Goal: Transaction & Acquisition: Book appointment/travel/reservation

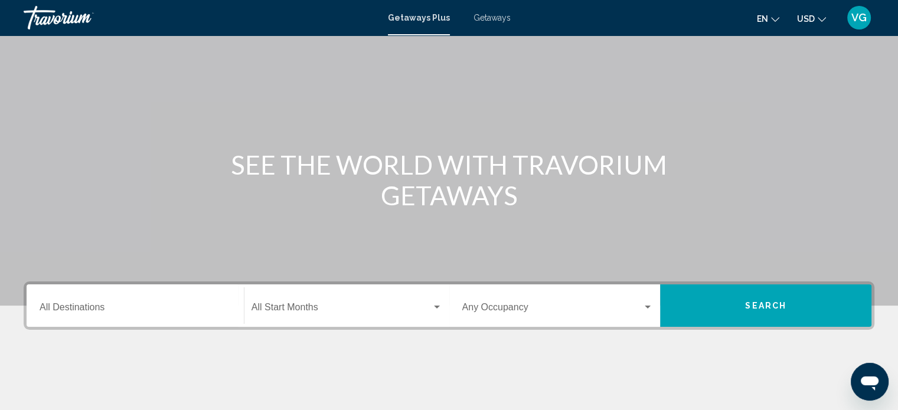
scroll to position [50, 0]
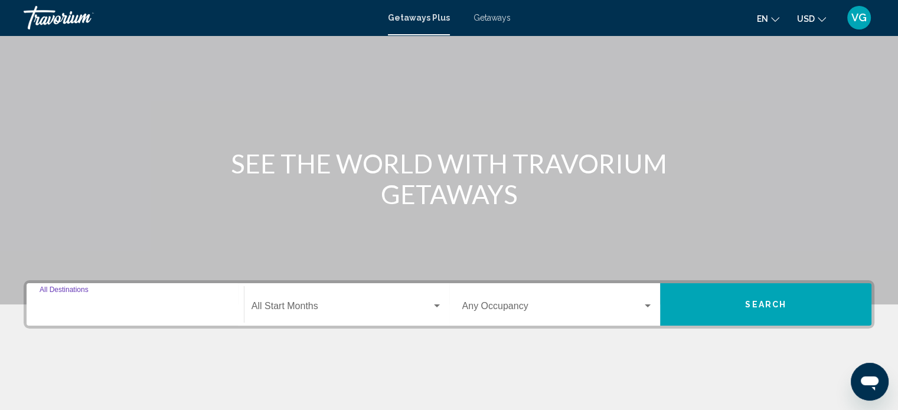
click at [105, 304] on input "Destination All Destinations" at bounding box center [135, 309] width 191 height 11
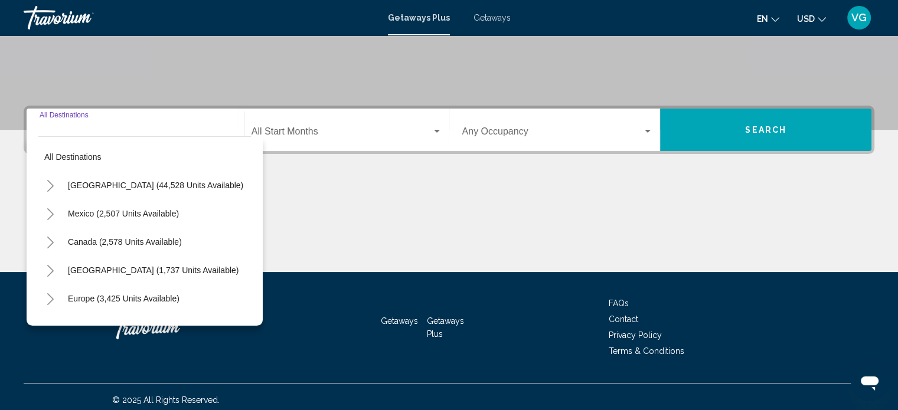
scroll to position [230, 0]
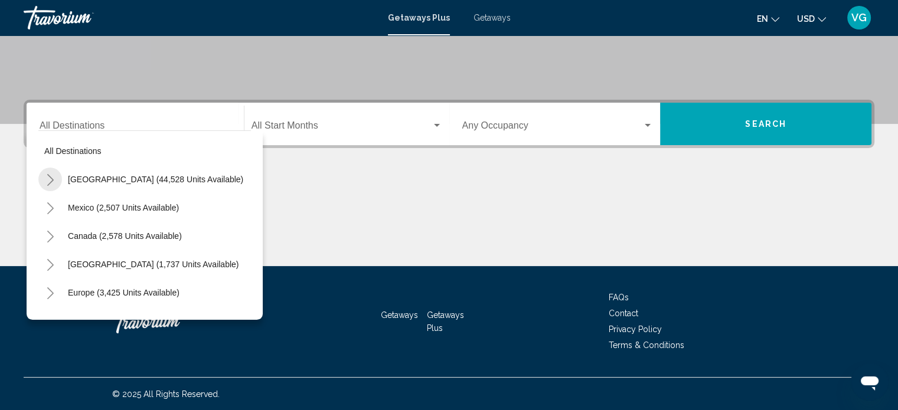
click at [48, 176] on icon "Toggle United States (44,528 units available)" at bounding box center [50, 180] width 6 height 12
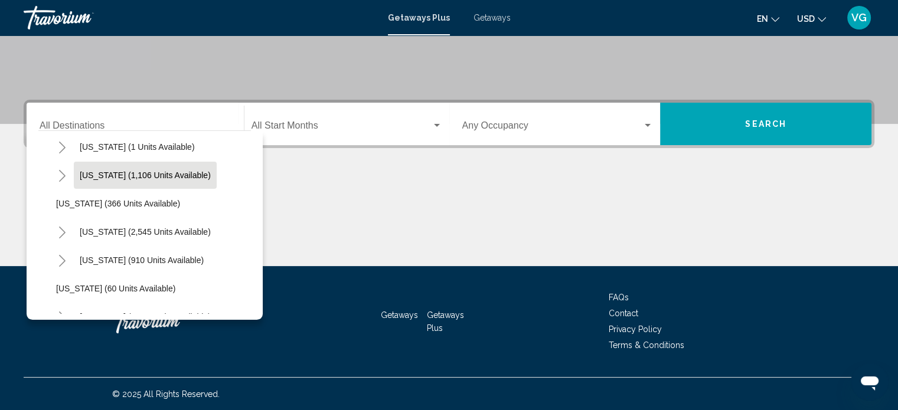
scroll to position [61, 0]
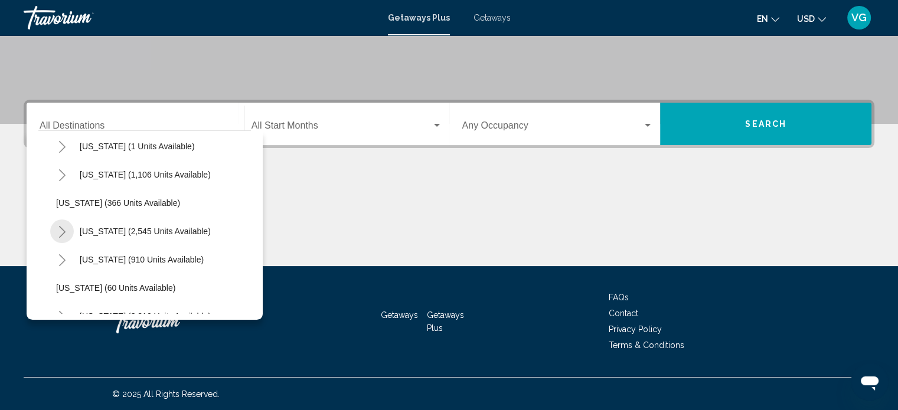
click at [63, 232] on icon "Toggle California (2,545 units available)" at bounding box center [62, 232] width 9 height 12
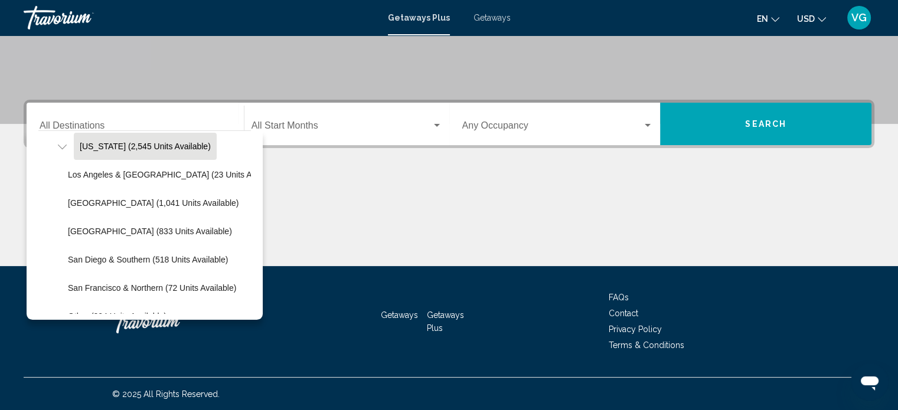
scroll to position [149, 0]
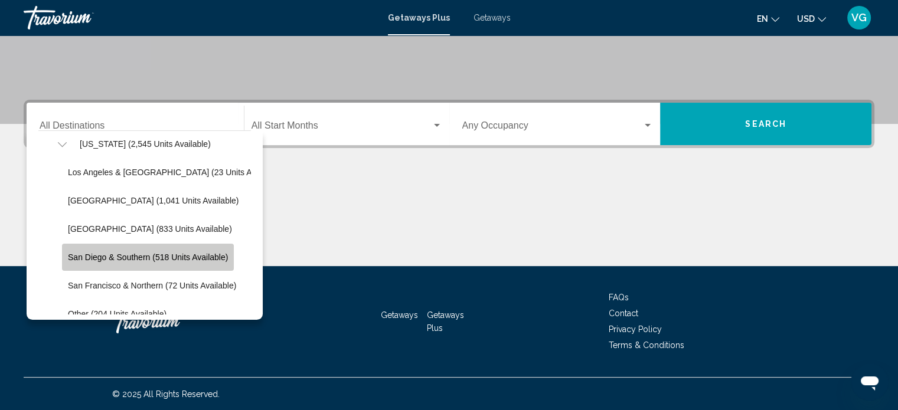
click at [118, 257] on span "San Diego & Southern (518 units available)" at bounding box center [148, 257] width 160 height 9
type input "**********"
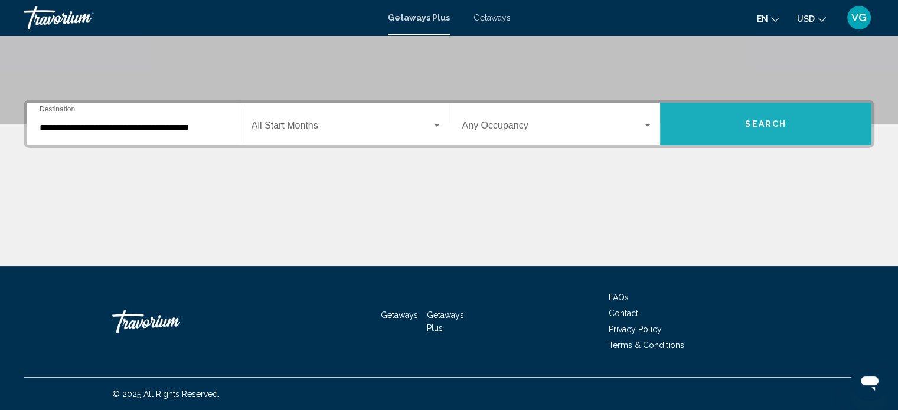
click at [773, 123] on span "Search" at bounding box center [765, 124] width 41 height 9
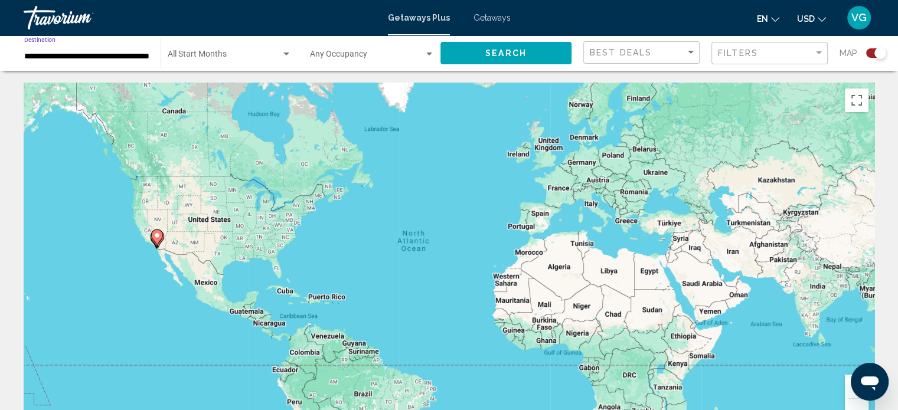
click at [99, 54] on input "**********" at bounding box center [86, 56] width 125 height 9
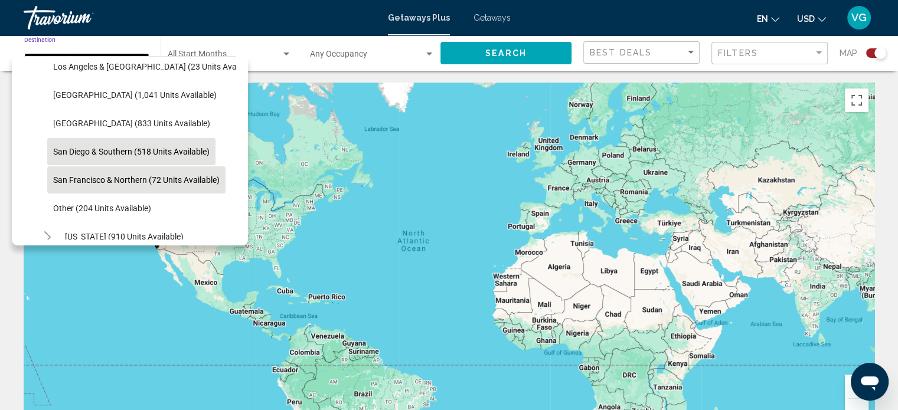
scroll to position [196, 0]
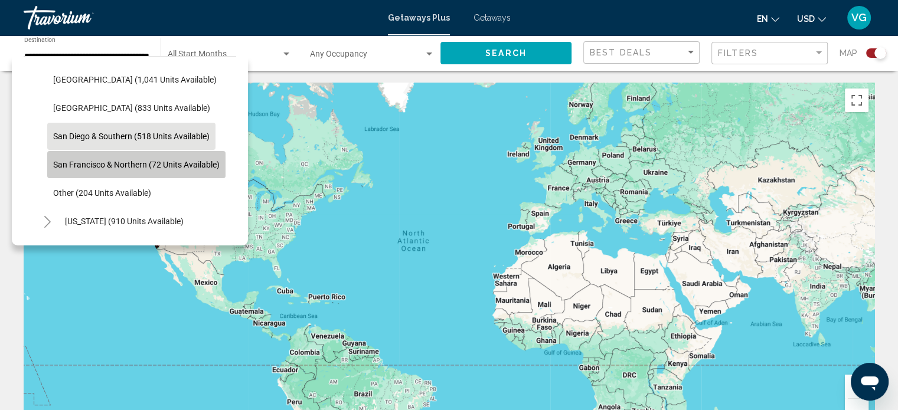
click at [106, 164] on span "San Francisco & Northern (72 units available)" at bounding box center [136, 164] width 167 height 9
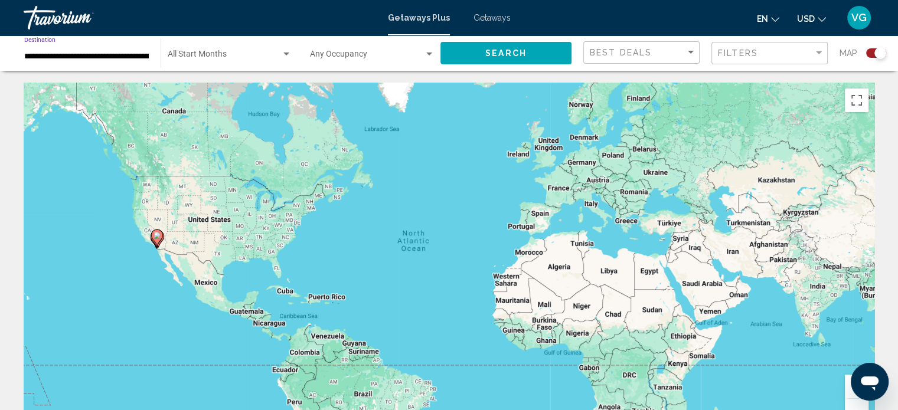
click at [514, 53] on span "Search" at bounding box center [506, 53] width 41 height 9
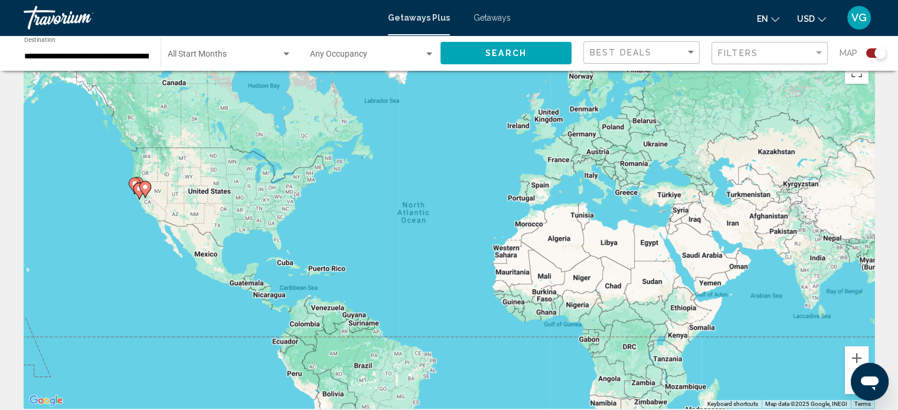
scroll to position [28, 0]
click at [857, 359] on button "Zoom in" at bounding box center [857, 359] width 24 height 24
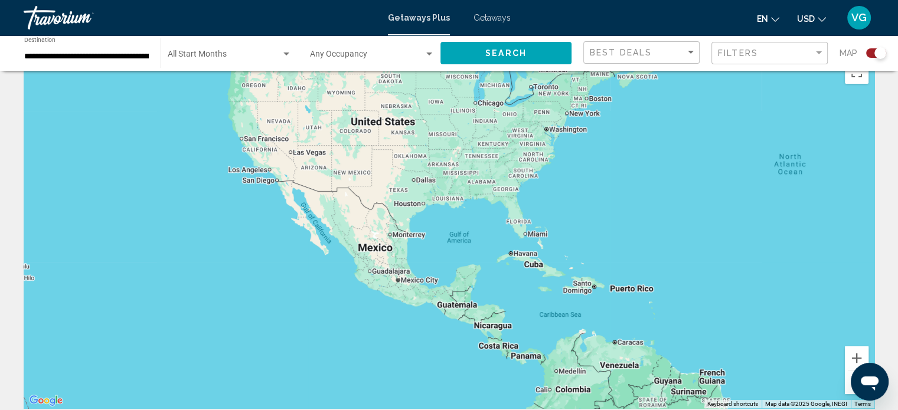
drag, startPoint x: 630, startPoint y: 213, endPoint x: 871, endPoint y: 194, distance: 241.8
click at [871, 194] on div "Main content" at bounding box center [449, 231] width 851 height 354
click at [854, 359] on button "Zoom in" at bounding box center [857, 359] width 24 height 24
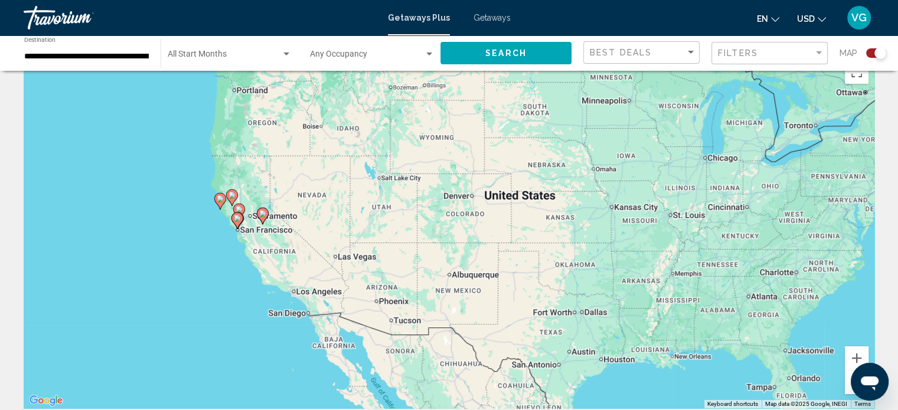
drag, startPoint x: 404, startPoint y: 164, endPoint x: 590, endPoint y: 335, distance: 252.9
click at [590, 335] on div "To activate drag with keyboard, press Alt + Enter. Once in keyboard drag state,…" at bounding box center [449, 231] width 851 height 354
click at [858, 354] on button "Zoom in" at bounding box center [857, 359] width 24 height 24
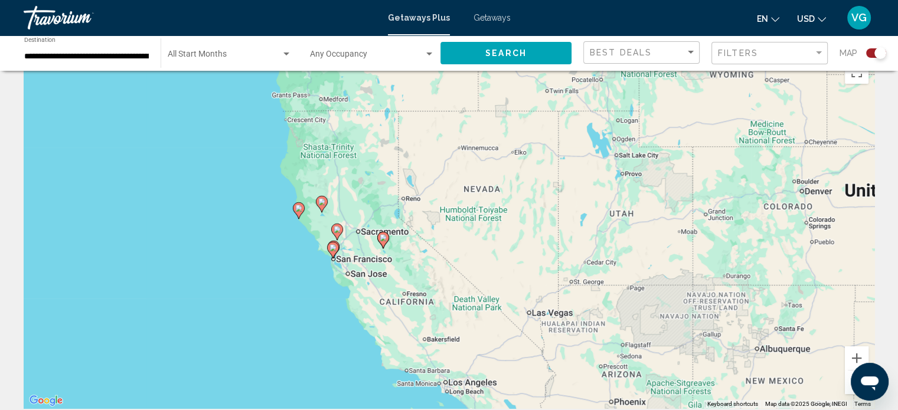
drag, startPoint x: 294, startPoint y: 220, endPoint x: 516, endPoint y: 245, distance: 222.9
click at [516, 245] on div "To activate drag with keyboard, press Alt + Enter. Once in keyboard drag state,…" at bounding box center [449, 231] width 851 height 354
click at [94, 53] on input "**********" at bounding box center [86, 56] width 125 height 9
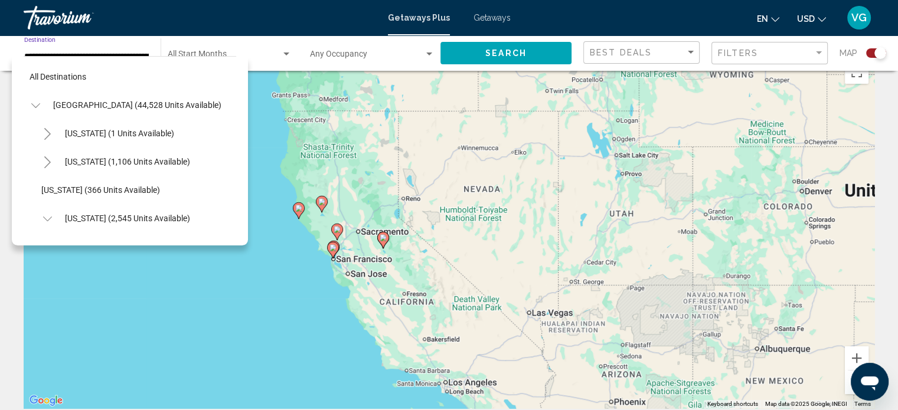
scroll to position [216, 0]
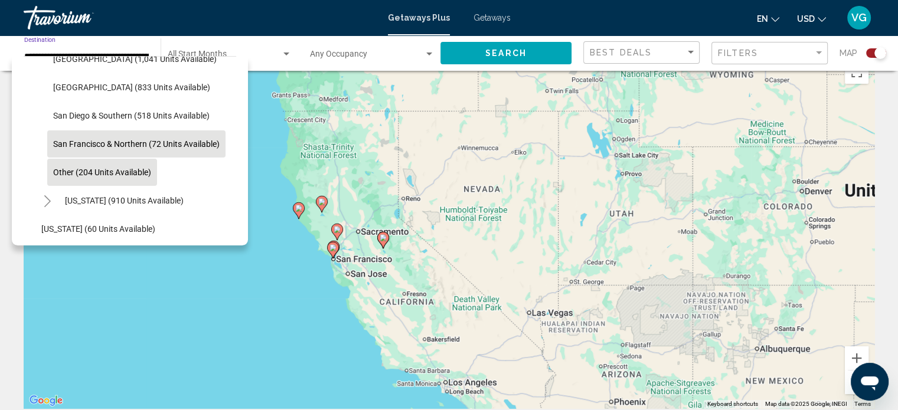
click at [86, 170] on span "Other (204 units available)" at bounding box center [102, 172] width 98 height 9
type input "**********"
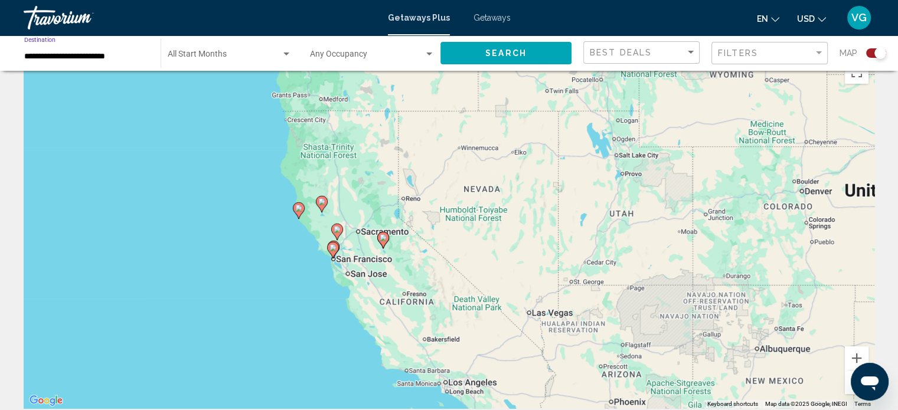
click at [505, 51] on span "Search" at bounding box center [506, 53] width 41 height 9
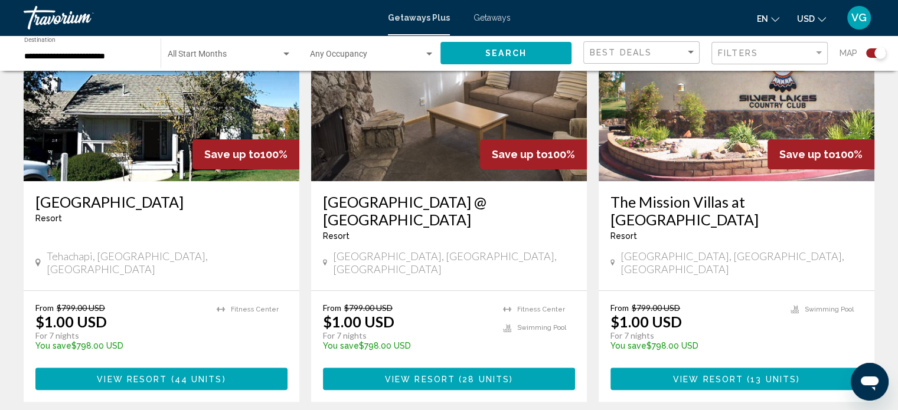
scroll to position [924, 0]
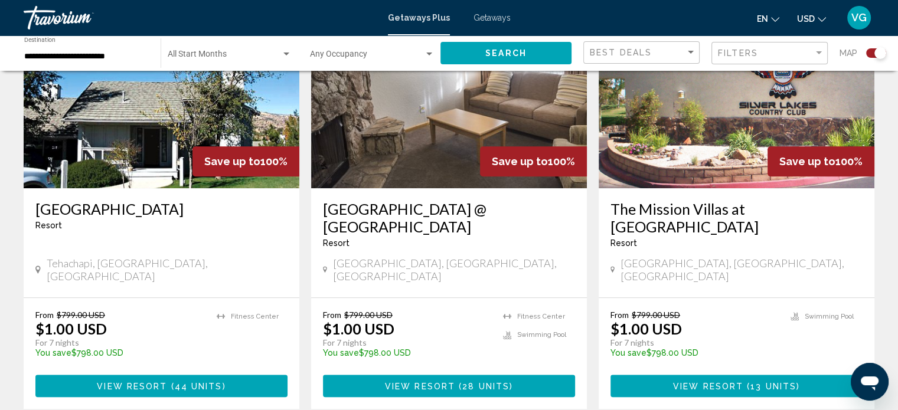
click at [493, 18] on span "Getaways" at bounding box center [492, 17] width 37 height 9
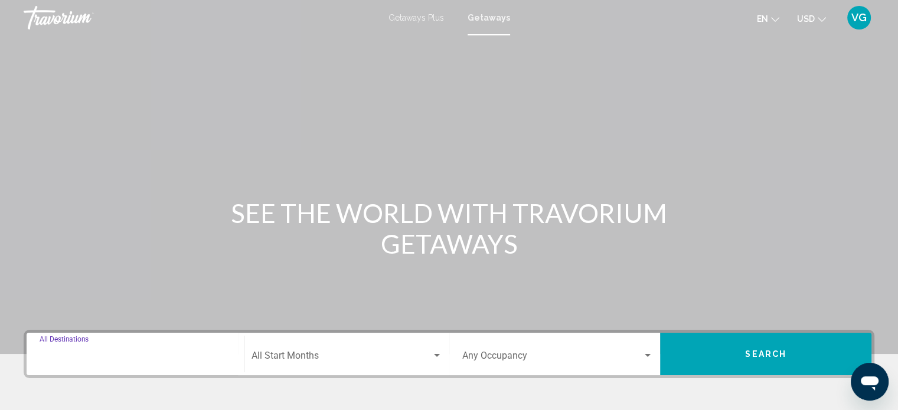
click at [129, 357] on input "Destination All Destinations" at bounding box center [135, 358] width 191 height 11
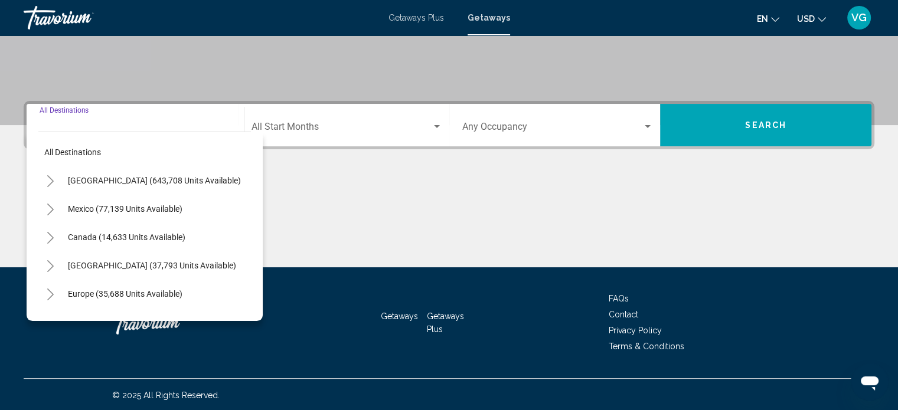
scroll to position [230, 0]
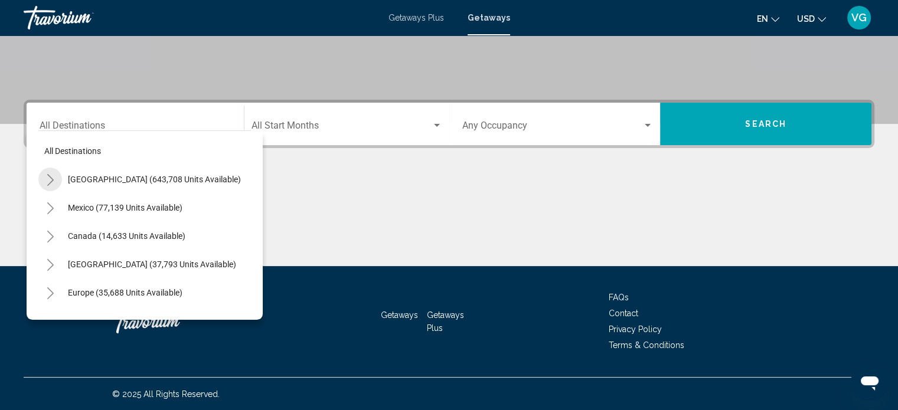
click at [51, 178] on icon "Toggle United States (643,708 units available)" at bounding box center [50, 180] width 6 height 12
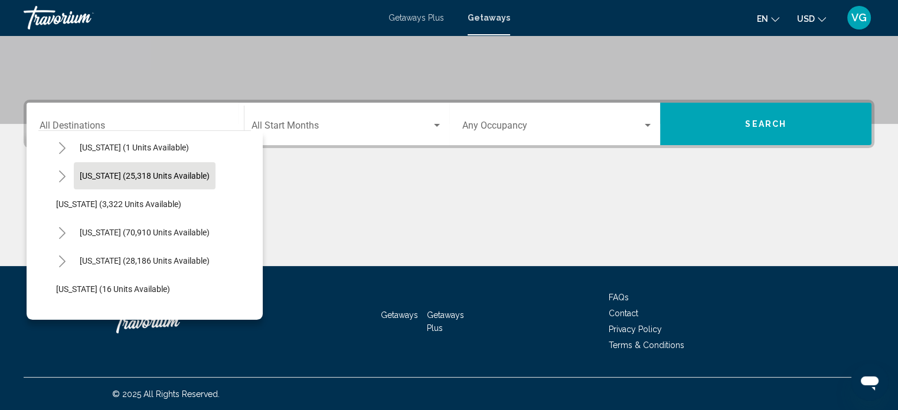
scroll to position [64, 0]
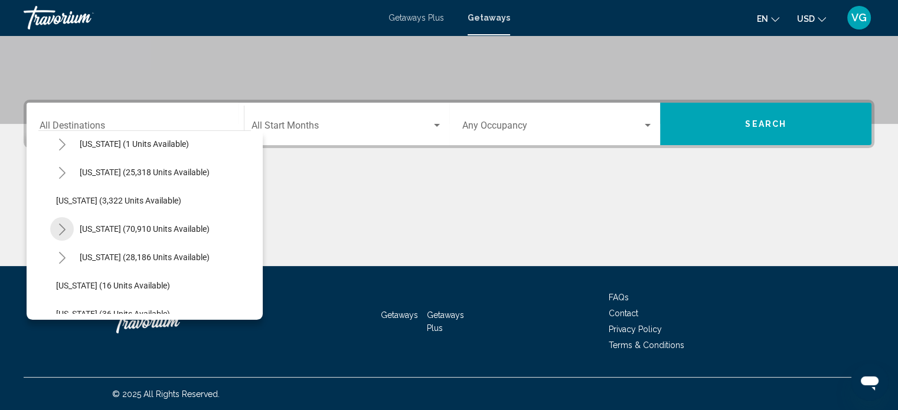
click at [63, 228] on icon "Toggle California (70,910 units available)" at bounding box center [62, 230] width 6 height 12
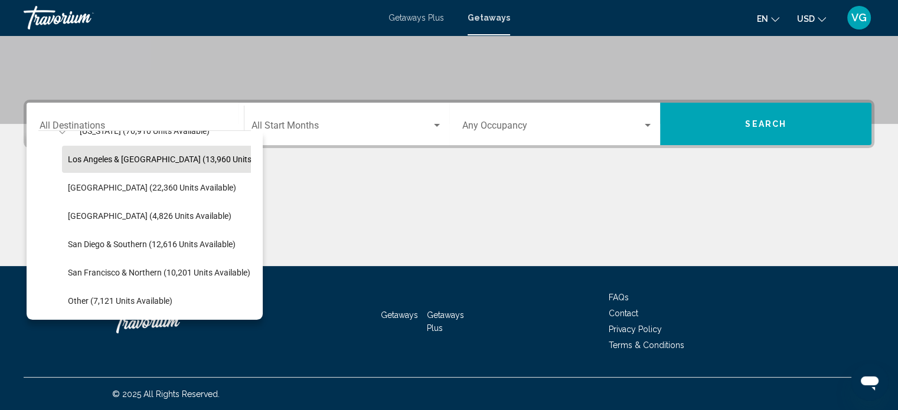
scroll to position [162, 0]
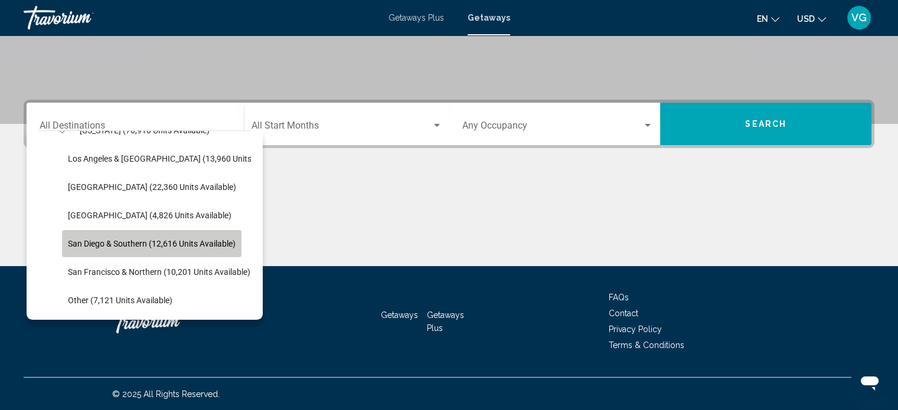
click at [126, 240] on span "San Diego & Southern (12,616 units available)" at bounding box center [152, 243] width 168 height 9
type input "**********"
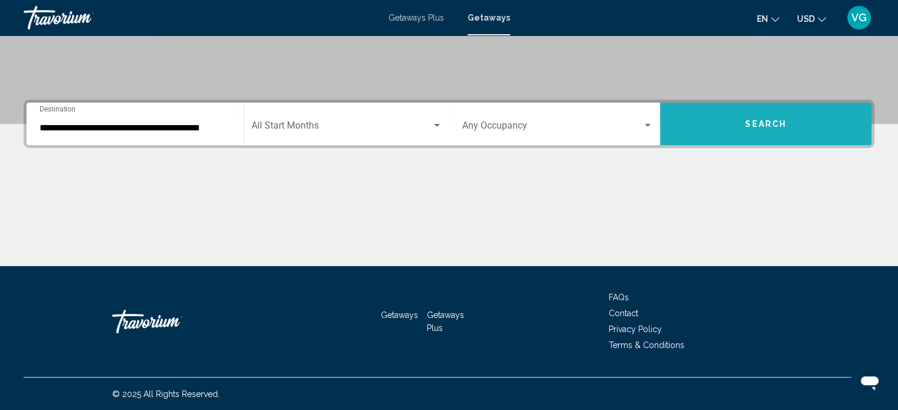
click at [773, 116] on button "Search" at bounding box center [765, 124] width 211 height 43
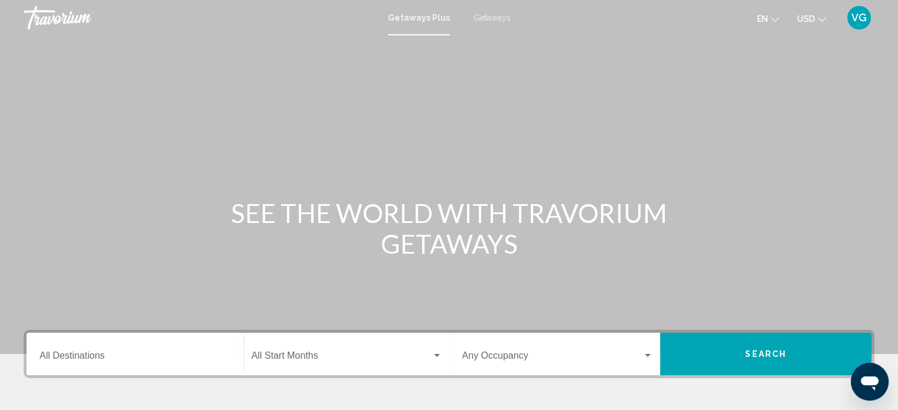
click at [488, 17] on span "Getaways" at bounding box center [492, 17] width 37 height 9
click at [112, 351] on div "Destination All Destinations" at bounding box center [135, 354] width 191 height 37
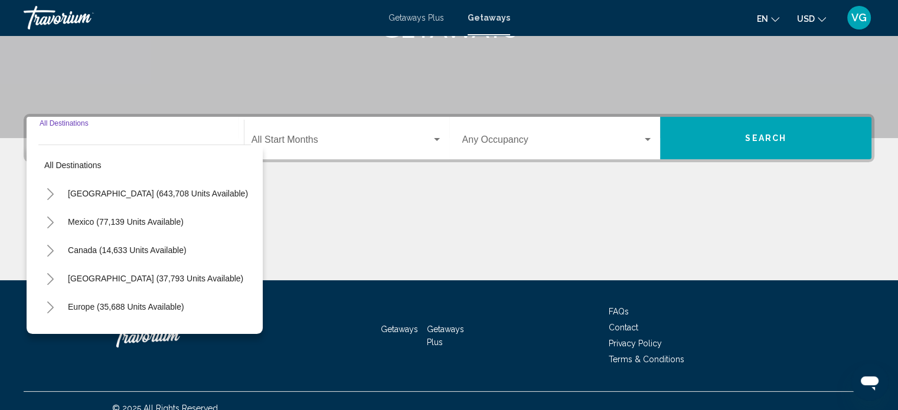
scroll to position [230, 0]
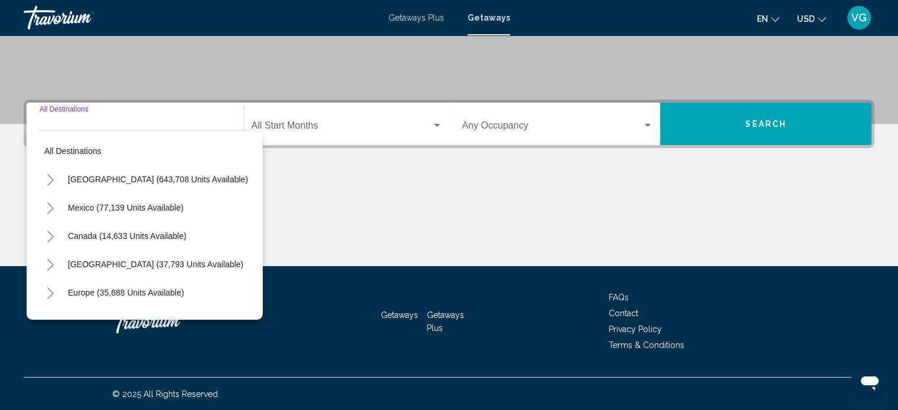
click at [48, 181] on icon "Toggle United States (643,708 units available)" at bounding box center [50, 180] width 9 height 12
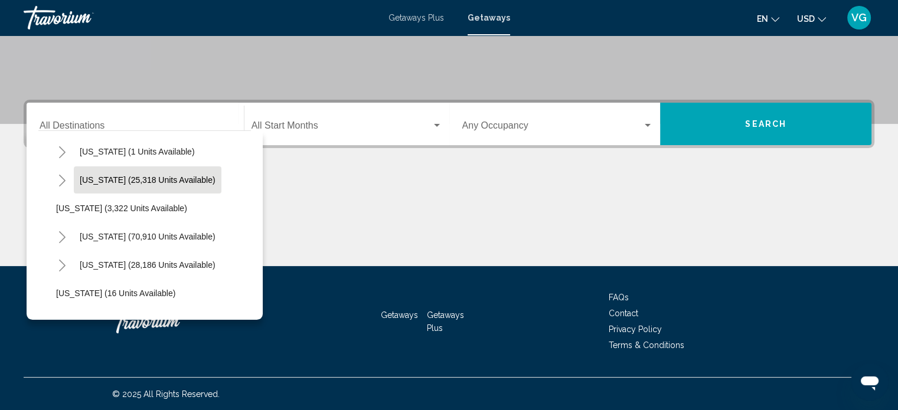
scroll to position [67, 0]
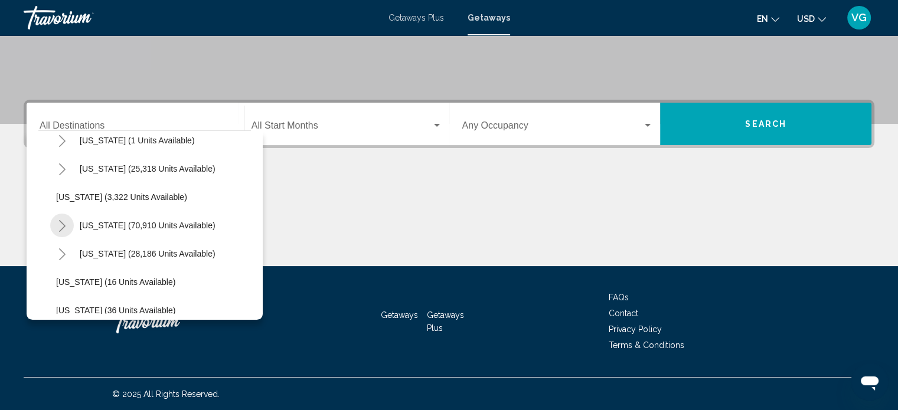
click at [61, 225] on icon "Toggle California (70,910 units available)" at bounding box center [62, 226] width 9 height 12
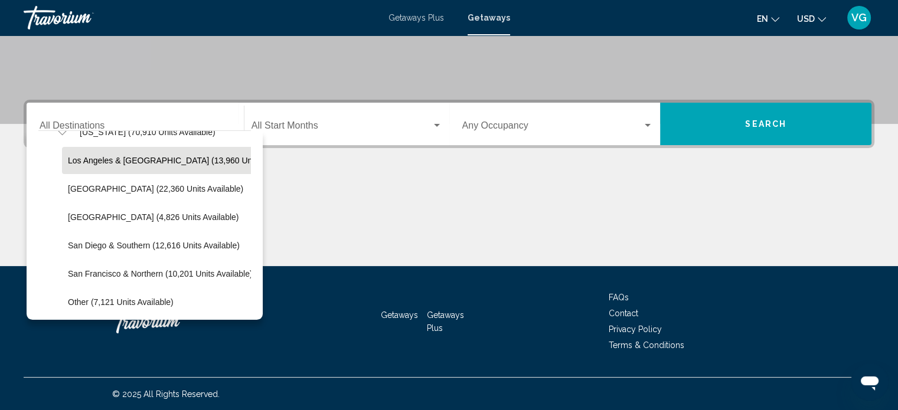
scroll to position [160, 0]
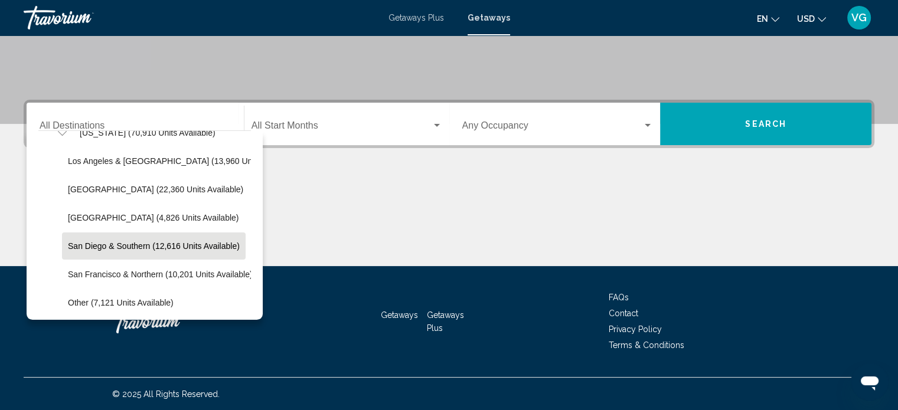
click at [129, 246] on span "San Diego & Southern (12,616 units available)" at bounding box center [154, 246] width 172 height 9
type input "**********"
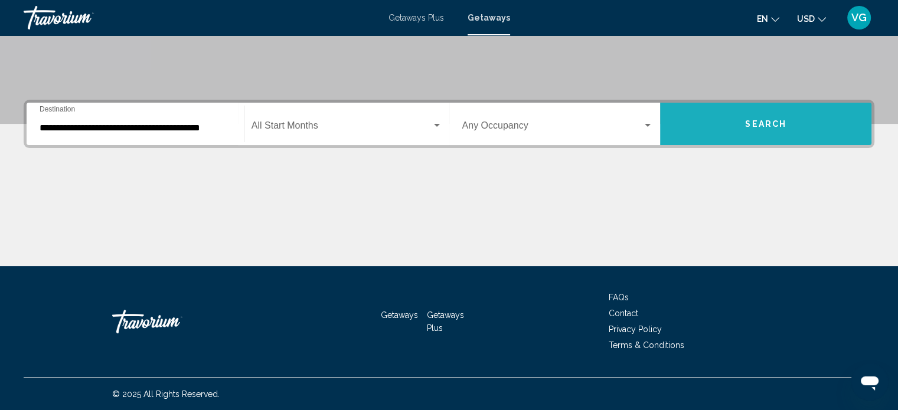
click at [765, 123] on span "Search" at bounding box center [765, 124] width 41 height 9
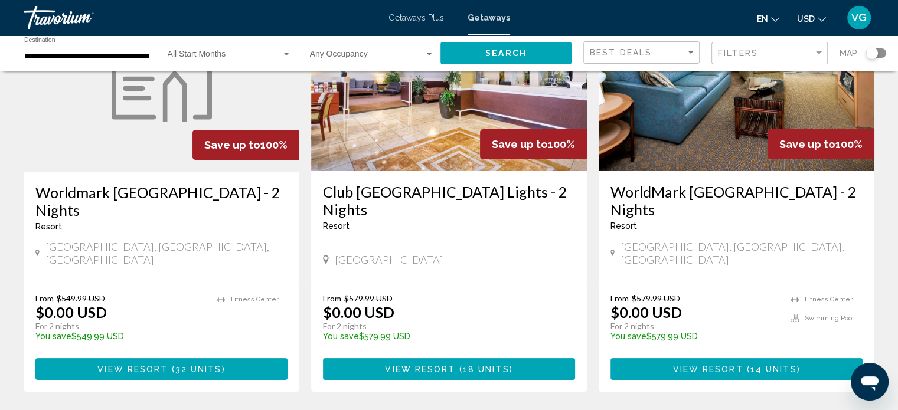
scroll to position [157, 0]
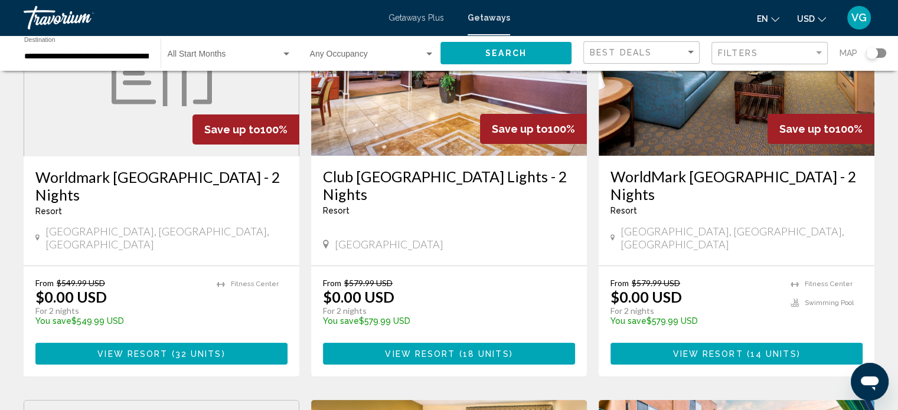
click at [455, 350] on span "Main content" at bounding box center [457, 354] width 4 height 9
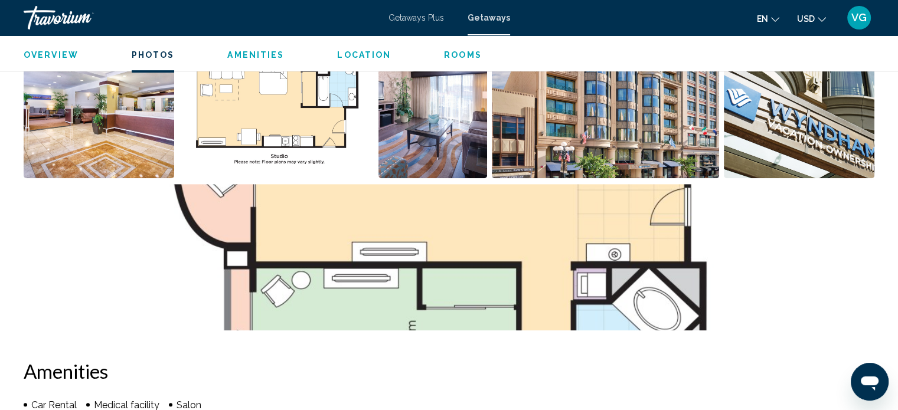
scroll to position [598, 0]
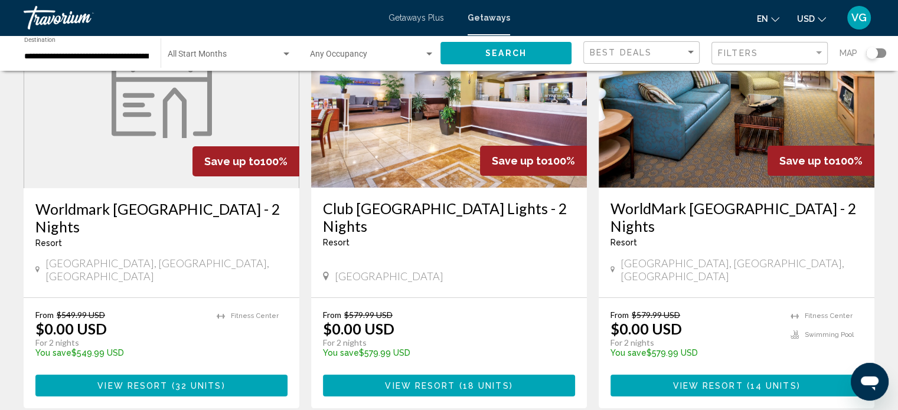
scroll to position [150, 0]
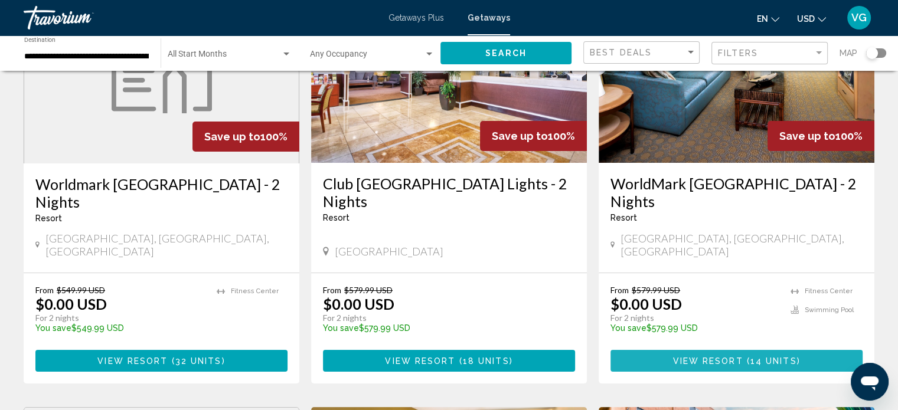
click at [731, 357] on span "View Resort" at bounding box center [708, 361] width 70 height 9
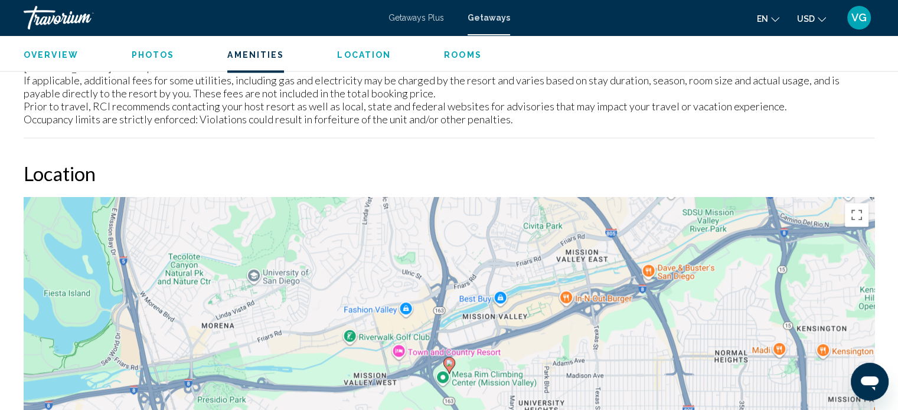
scroll to position [1716, 0]
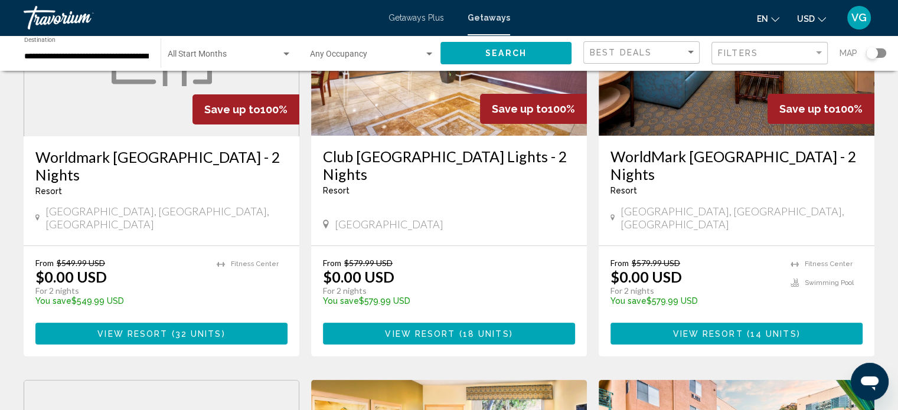
scroll to position [181, 0]
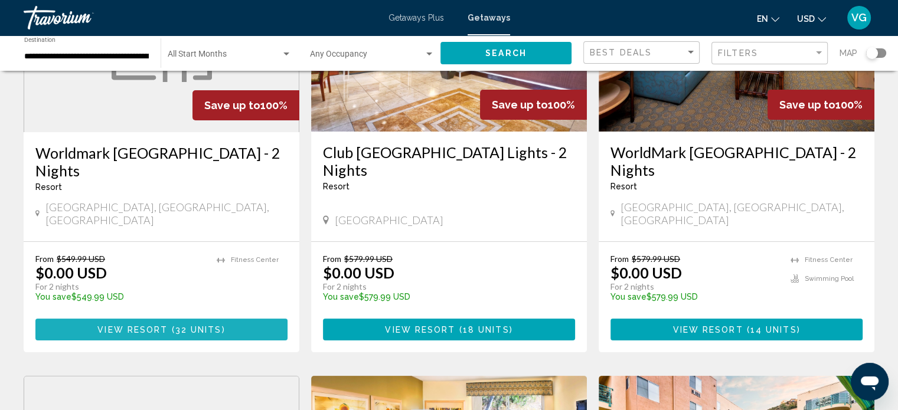
click at [170, 325] on span "Main content" at bounding box center [170, 329] width 4 height 9
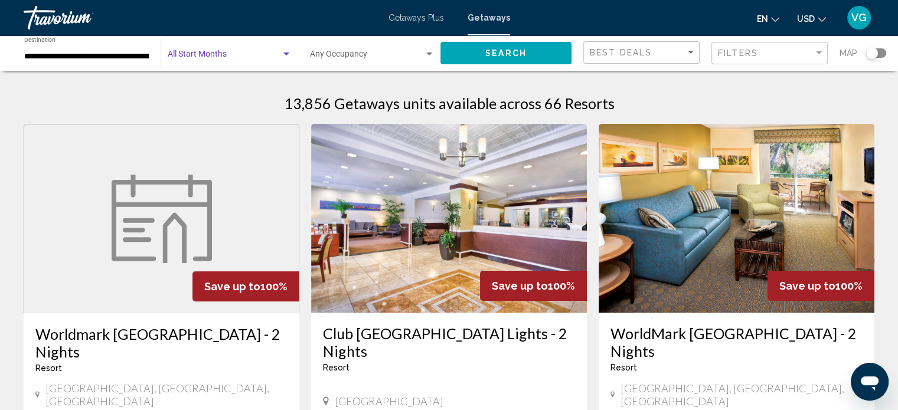
click at [279, 56] on span "Search widget" at bounding box center [224, 56] width 113 height 9
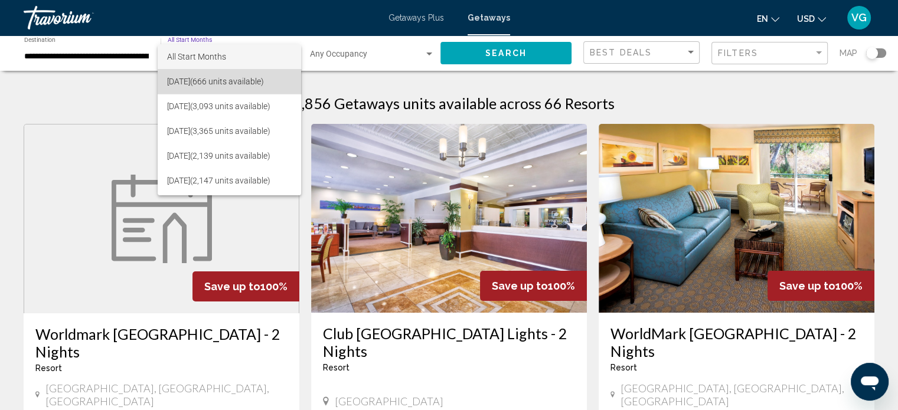
click at [240, 84] on span "August 2025 (666 units available)" at bounding box center [229, 81] width 124 height 25
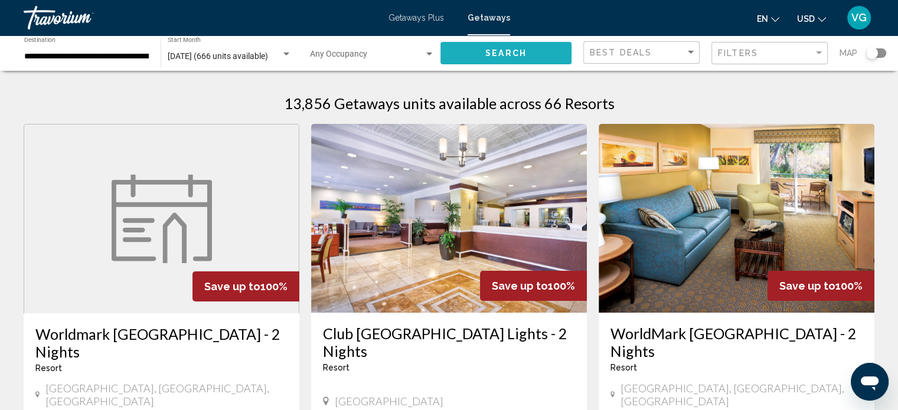
click at [504, 51] on span "Search" at bounding box center [506, 53] width 41 height 9
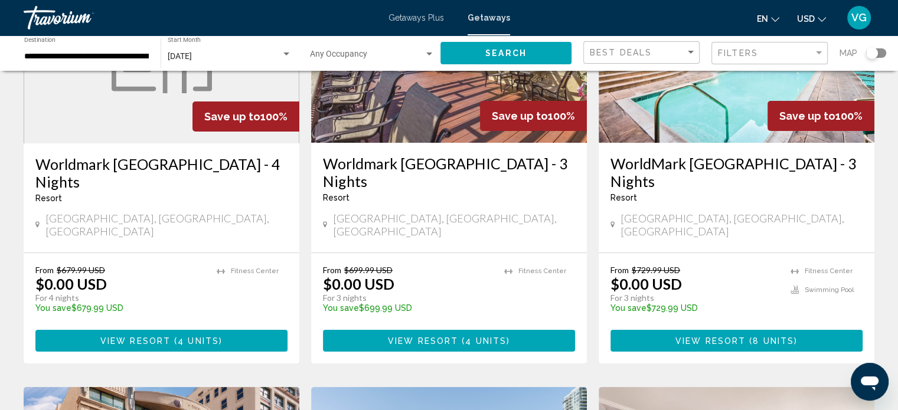
scroll to position [177, 0]
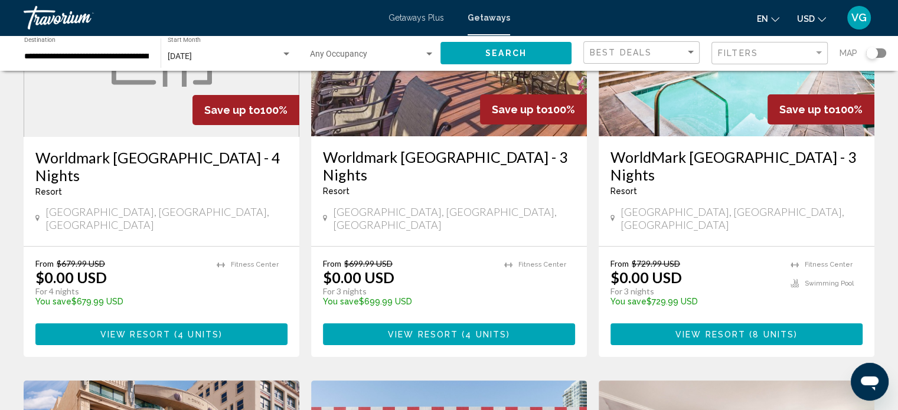
click at [456, 330] on span "View Resort" at bounding box center [423, 334] width 70 height 9
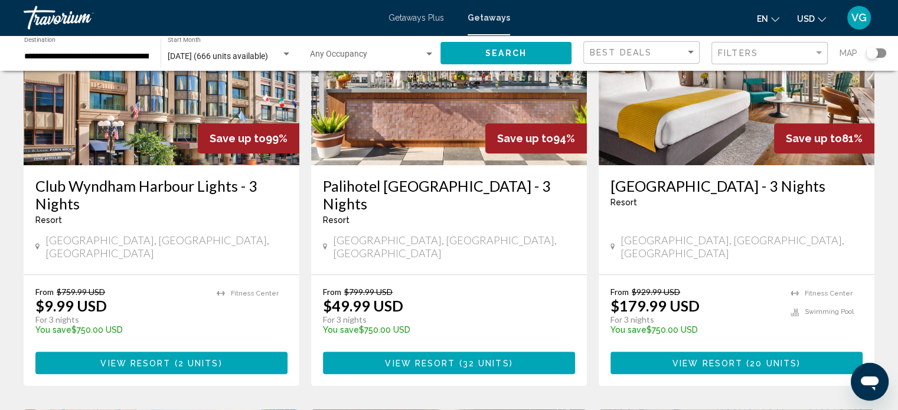
scroll to position [579, 0]
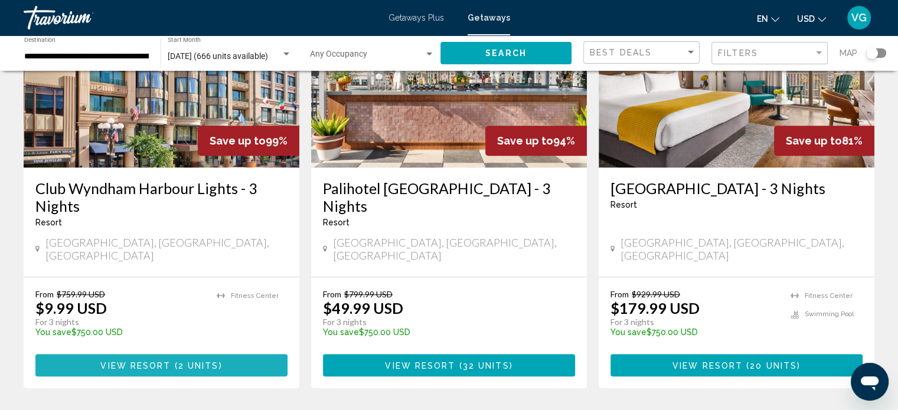
click at [145, 361] on span "View Resort" at bounding box center [135, 365] width 70 height 9
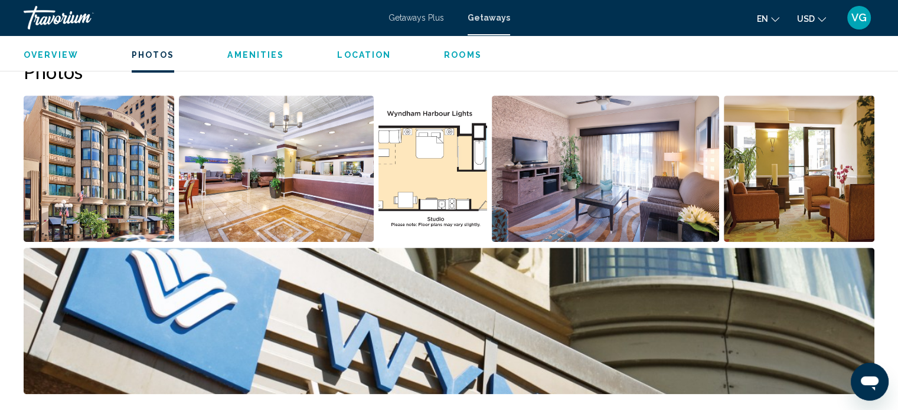
scroll to position [526, 0]
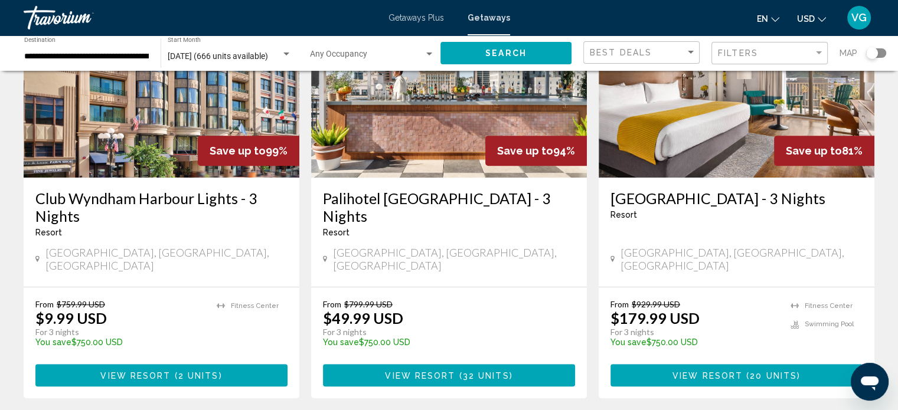
scroll to position [568, 0]
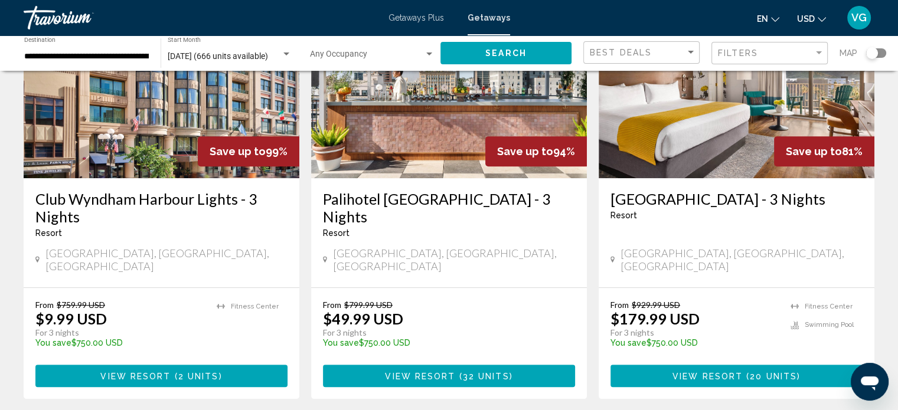
click at [463, 372] on span "32 units" at bounding box center [486, 376] width 47 height 9
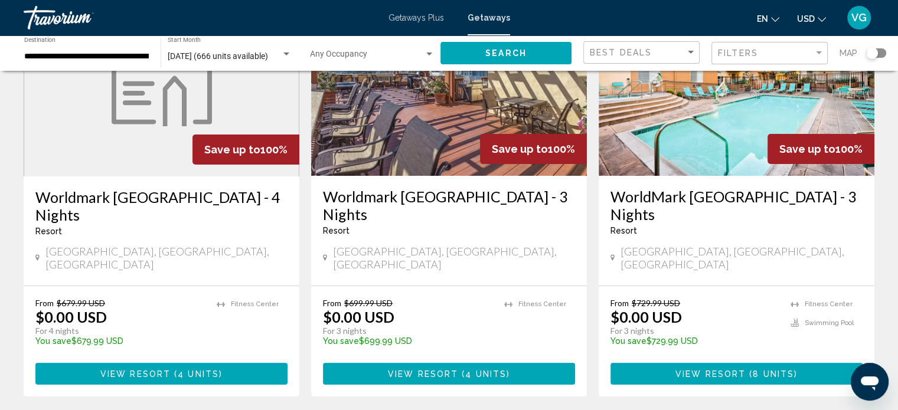
scroll to position [136, 0]
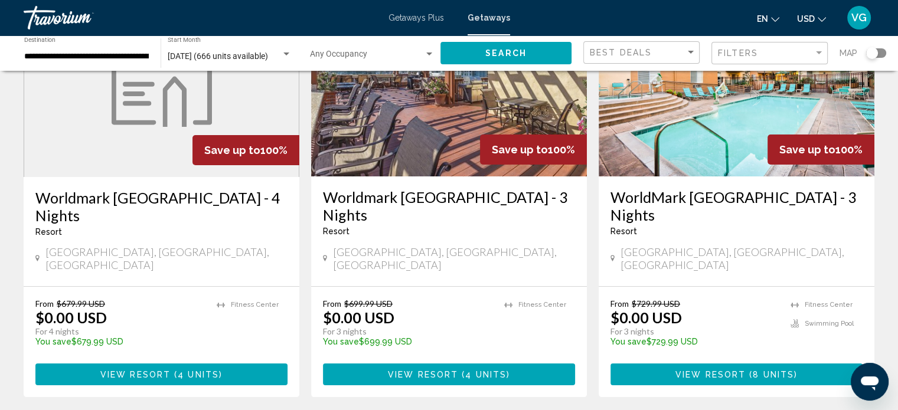
click at [724, 370] on span "View Resort" at bounding box center [711, 374] width 70 height 9
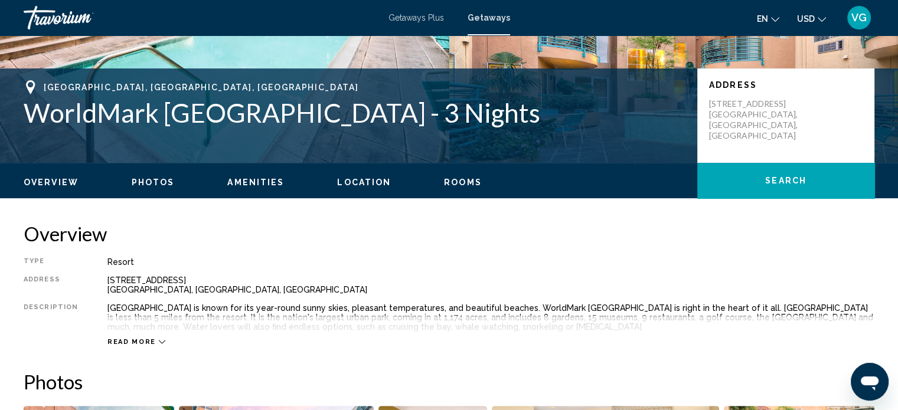
scroll to position [163, 0]
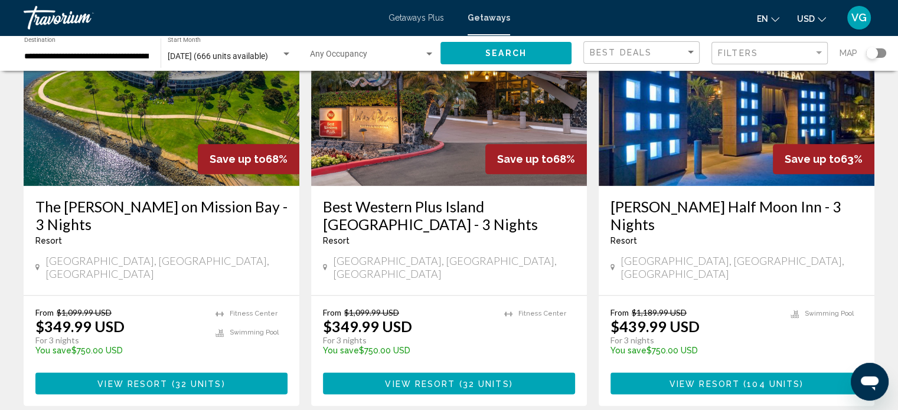
scroll to position [1445, 0]
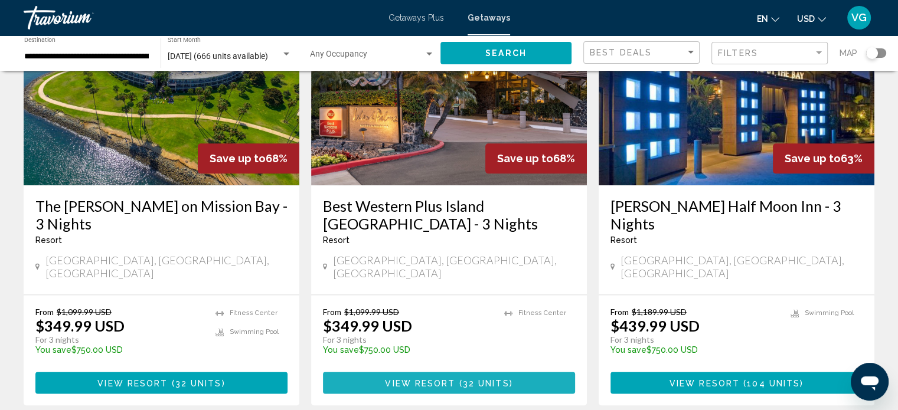
click at [443, 379] on span "View Resort" at bounding box center [420, 383] width 70 height 9
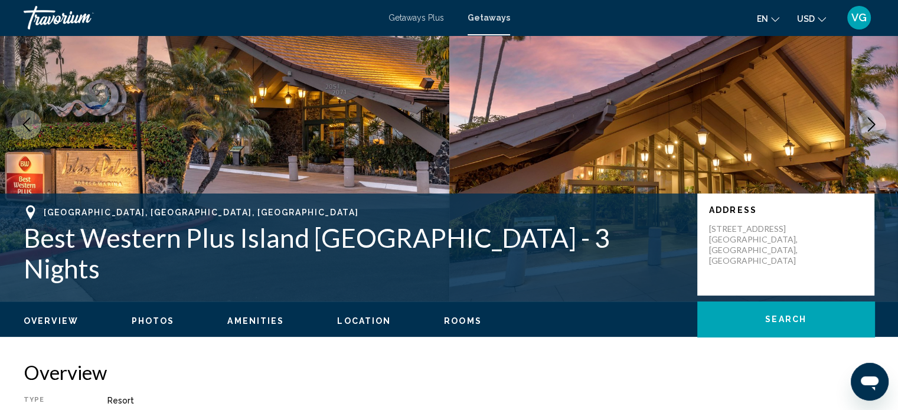
scroll to position [89, 0]
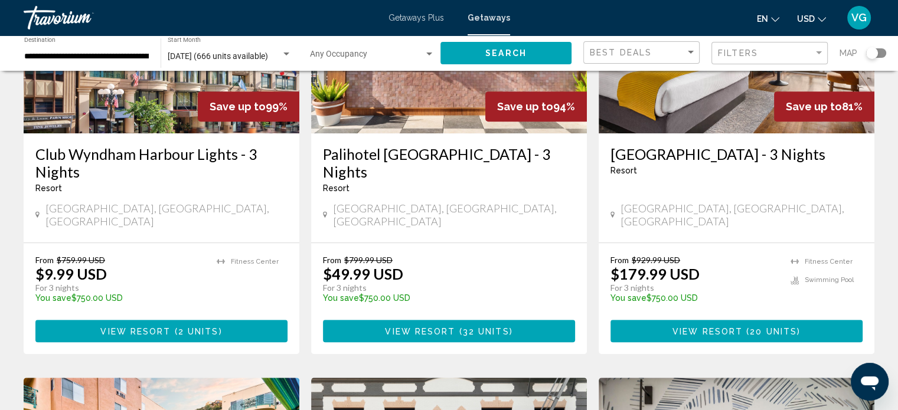
scroll to position [614, 0]
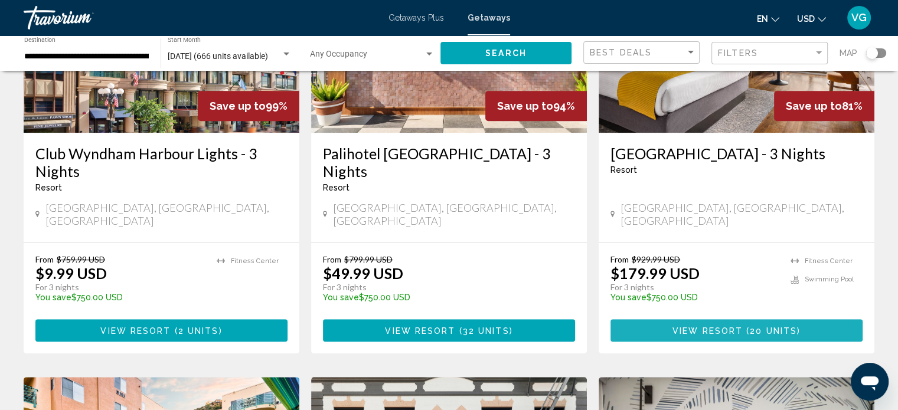
click at [733, 327] on span "View Resort" at bounding box center [708, 331] width 70 height 9
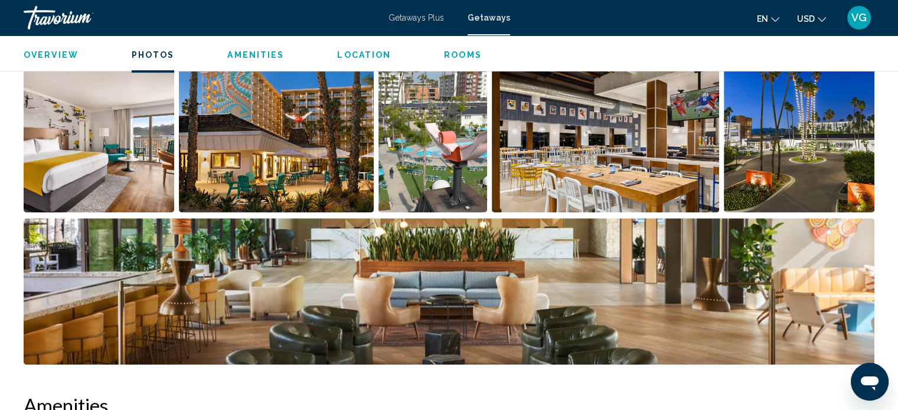
scroll to position [574, 0]
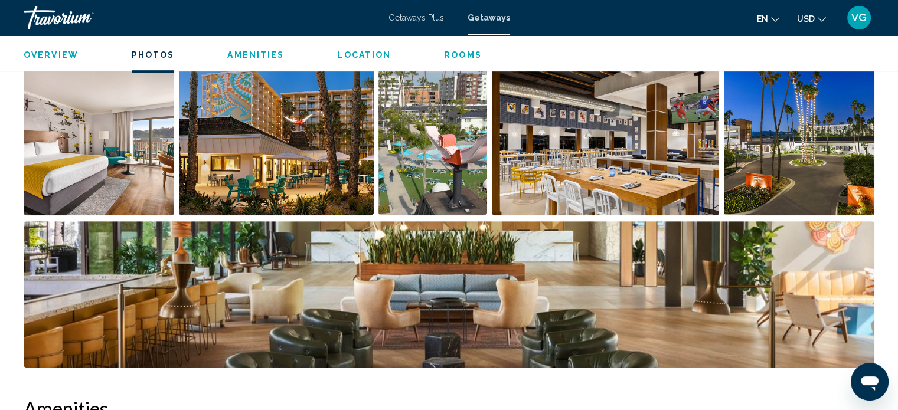
click at [450, 141] on img "Open full-screen image slider" at bounding box center [433, 142] width 109 height 146
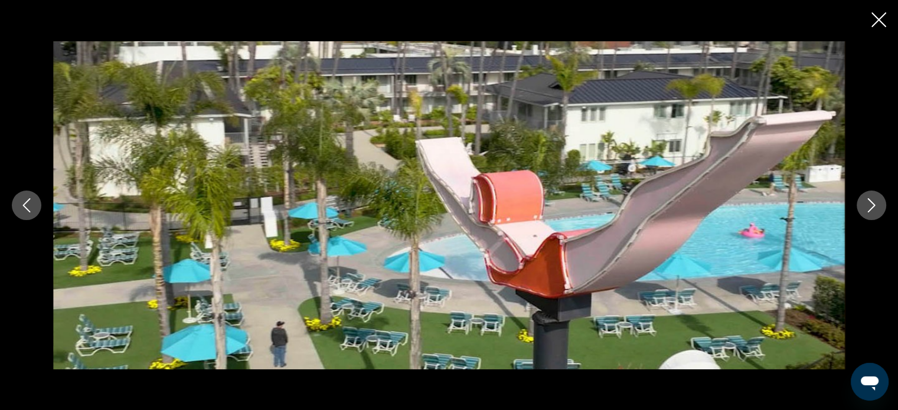
click at [879, 21] on icon "Close slideshow" at bounding box center [879, 19] width 15 height 15
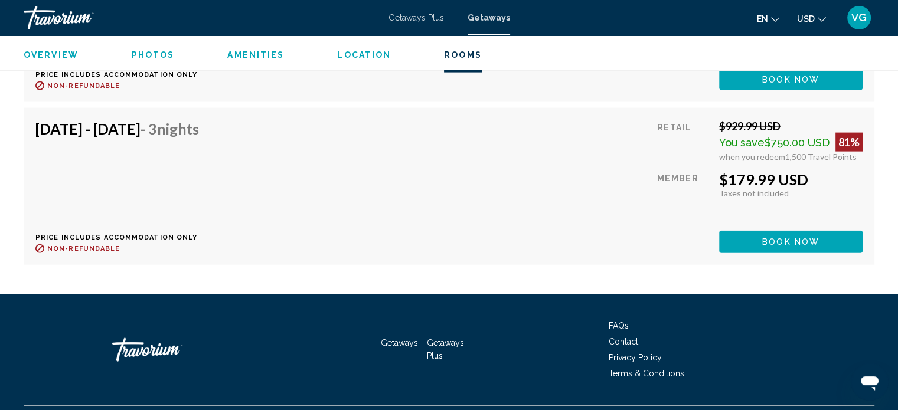
scroll to position [2608, 0]
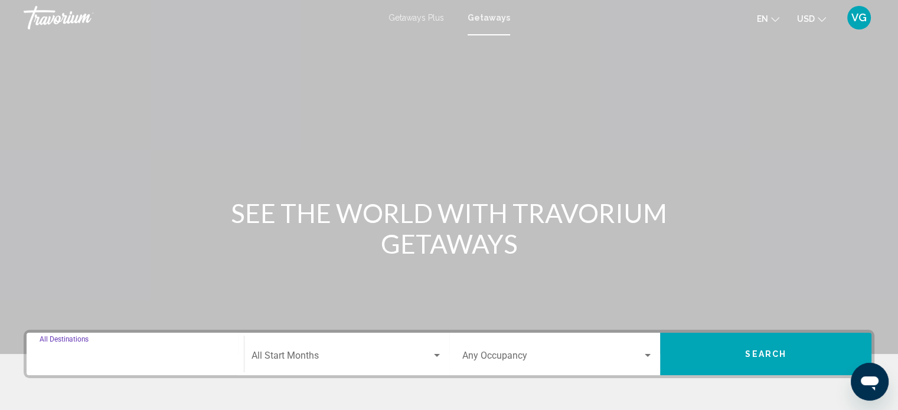
click at [152, 356] on input "Destination All Destinations" at bounding box center [135, 358] width 191 height 11
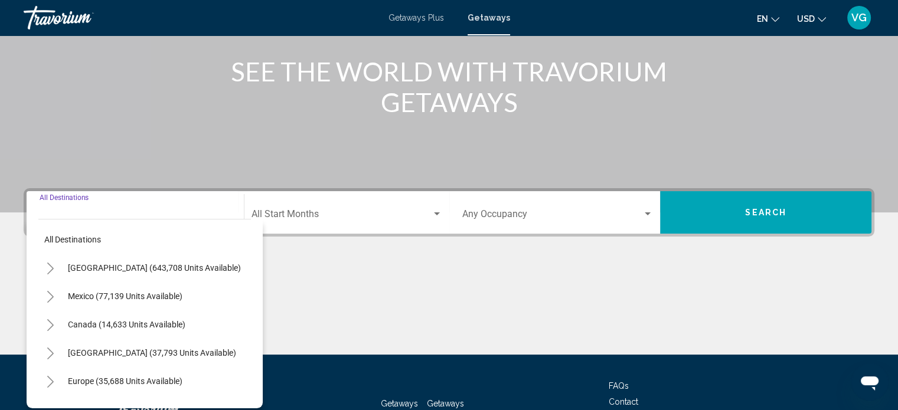
scroll to position [230, 0]
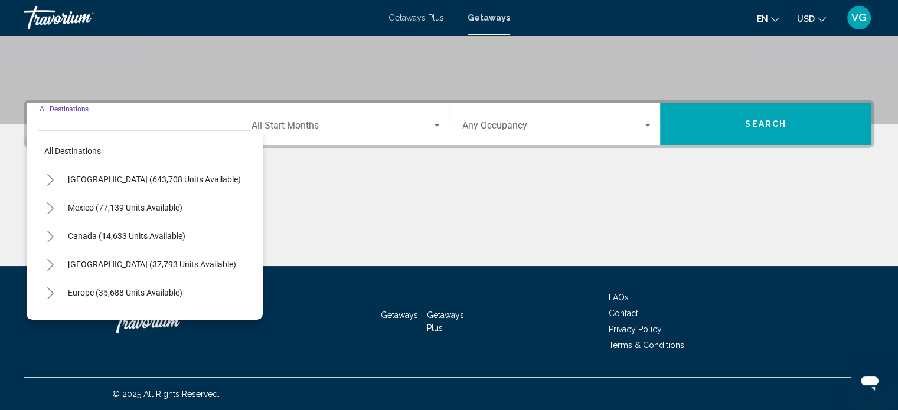
click at [51, 178] on icon "Toggle United States (643,708 units available)" at bounding box center [50, 180] width 6 height 12
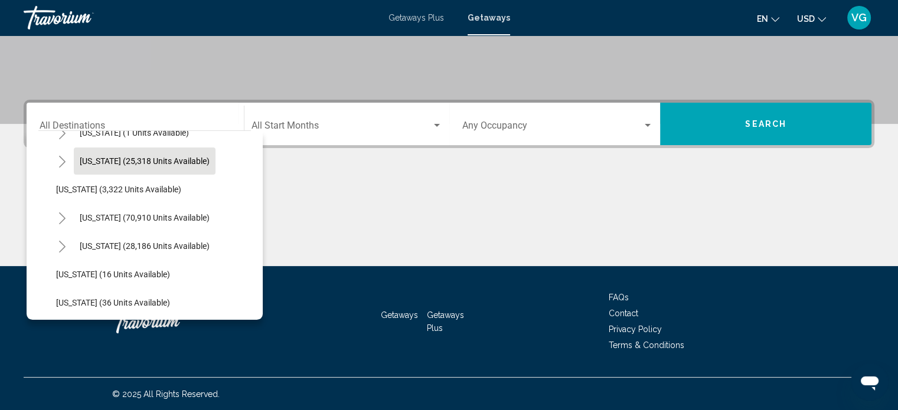
scroll to position [77, 0]
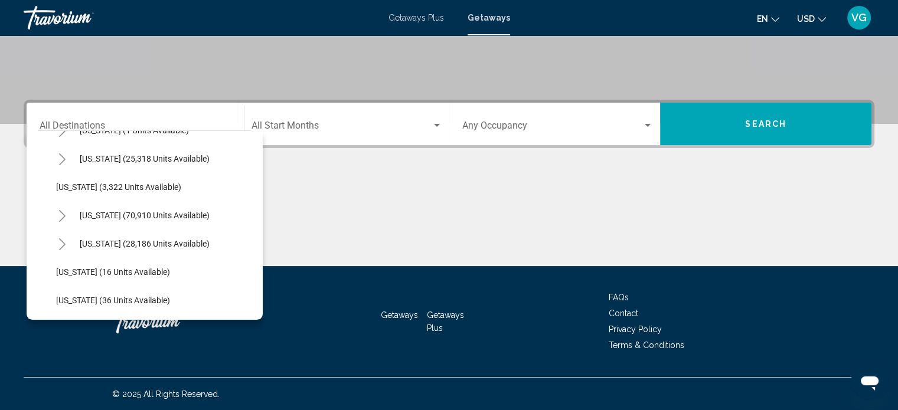
click at [64, 216] on icon "Toggle California (70,910 units available)" at bounding box center [62, 216] width 6 height 12
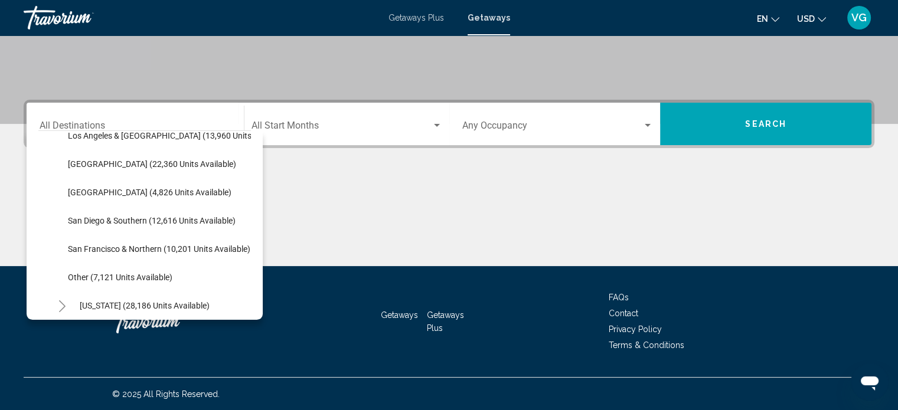
scroll to position [186, 0]
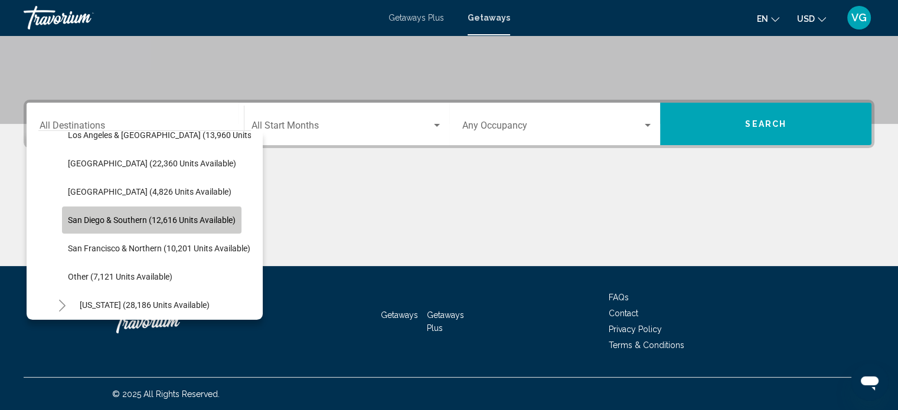
click at [139, 218] on span "San Diego & Southern (12,616 units available)" at bounding box center [152, 220] width 168 height 9
type input "**********"
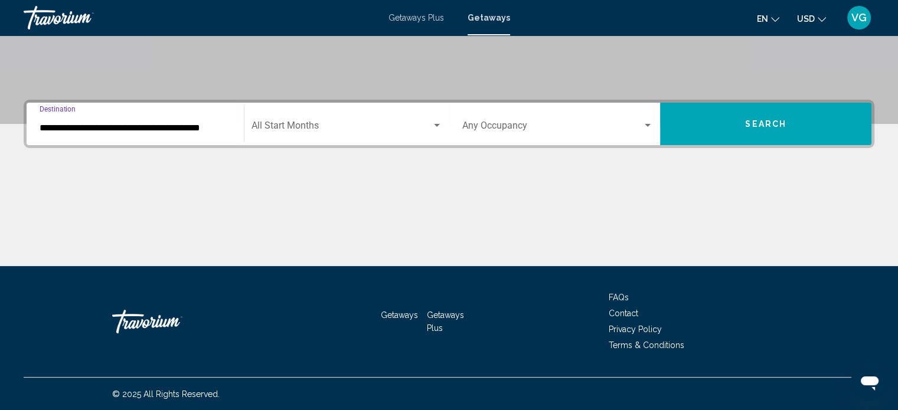
click at [378, 126] on span "Search widget" at bounding box center [342, 128] width 180 height 11
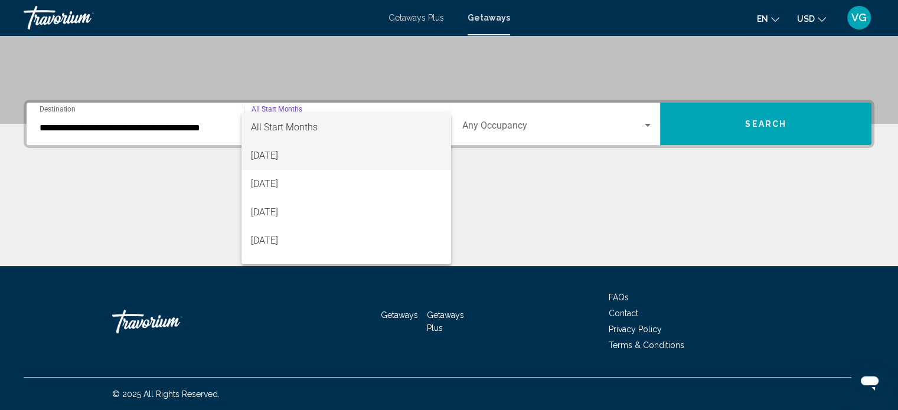
click at [304, 154] on span "August 2025" at bounding box center [346, 156] width 191 height 28
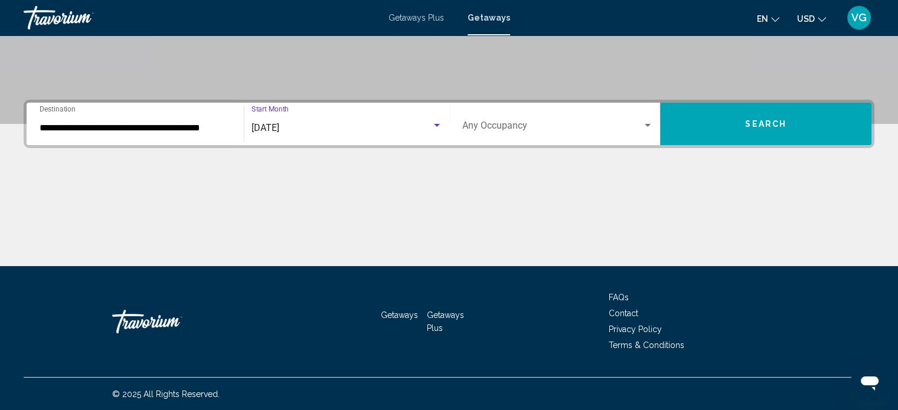
click at [750, 118] on button "Search" at bounding box center [765, 124] width 211 height 43
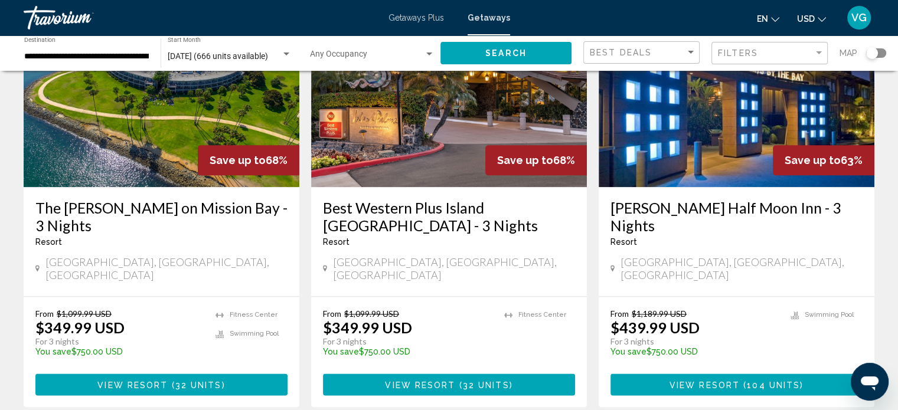
scroll to position [1444, 0]
click at [760, 380] on span "104 units" at bounding box center [773, 384] width 53 height 9
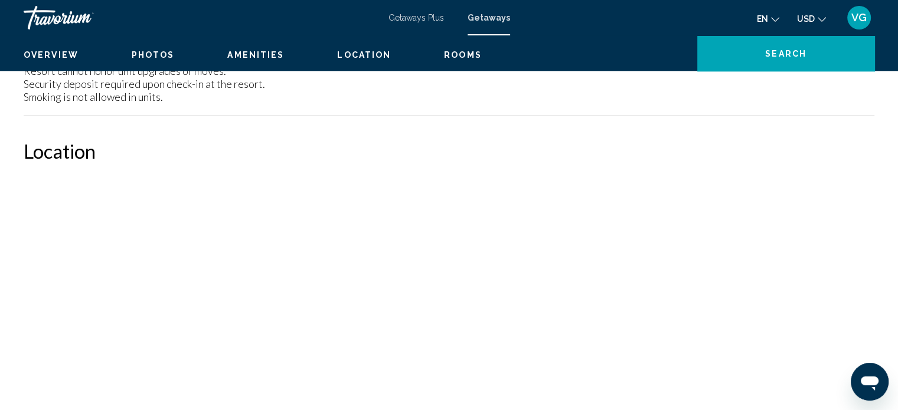
scroll to position [7, 0]
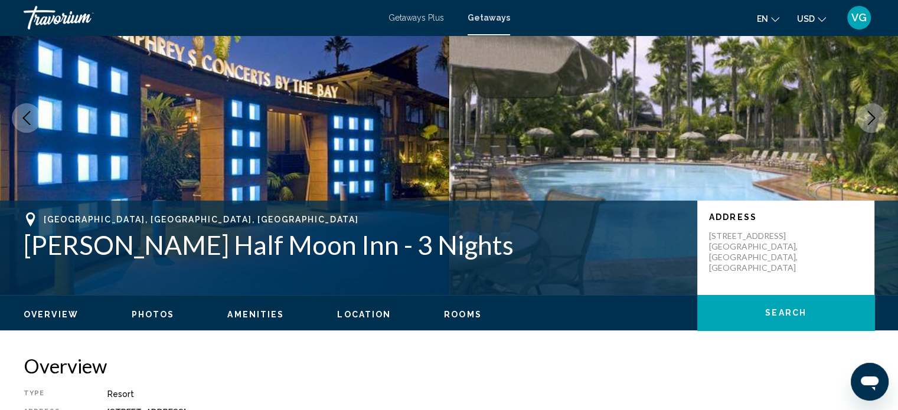
scroll to position [0, 0]
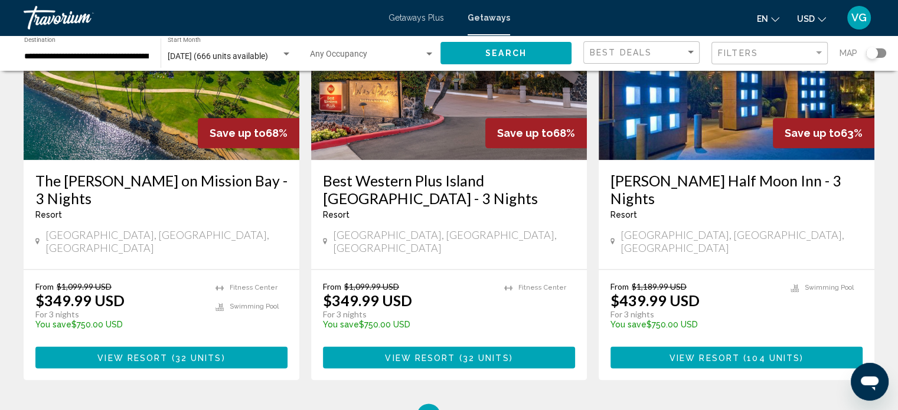
scroll to position [1460, 0]
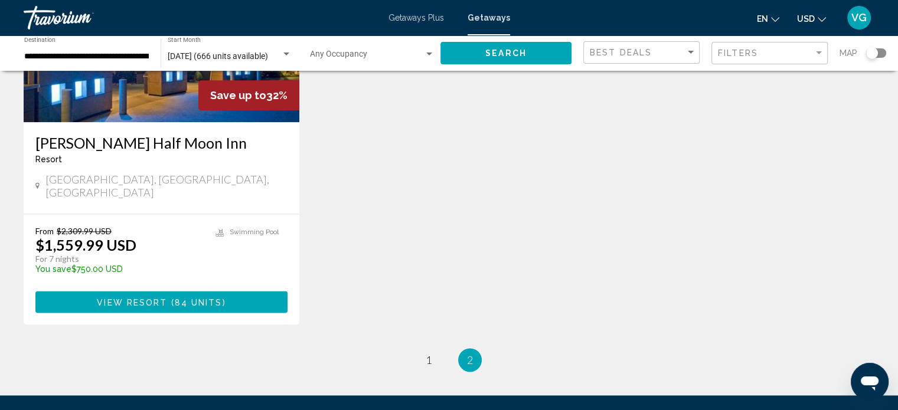
scroll to position [1490, 0]
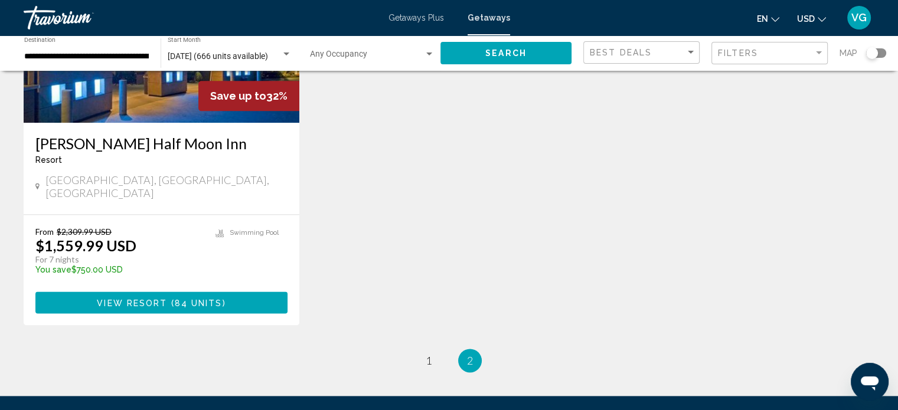
click at [96, 54] on input "**********" at bounding box center [86, 56] width 125 height 9
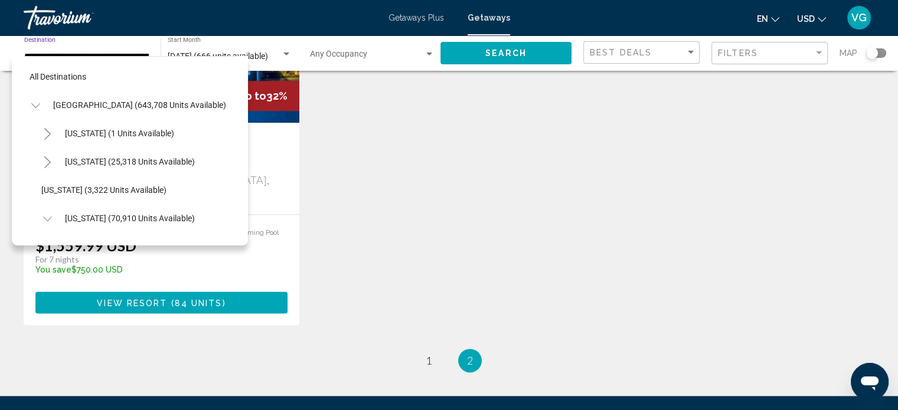
scroll to position [188, 0]
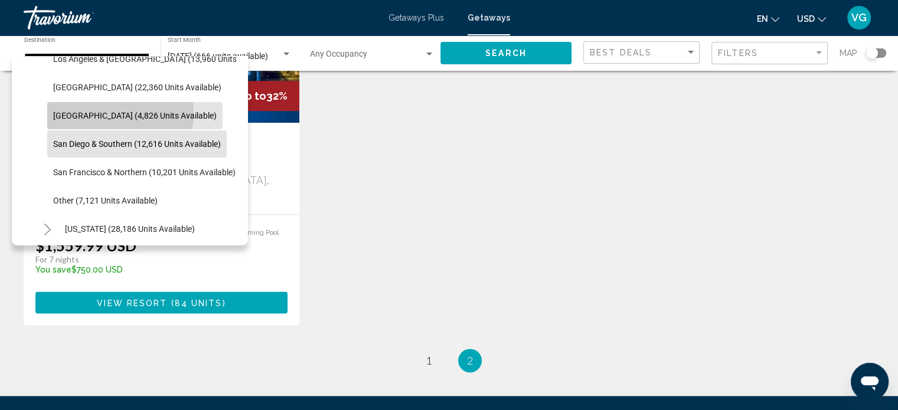
click at [99, 113] on span "[GEOGRAPHIC_DATA] (4,826 units available)" at bounding box center [135, 115] width 164 height 9
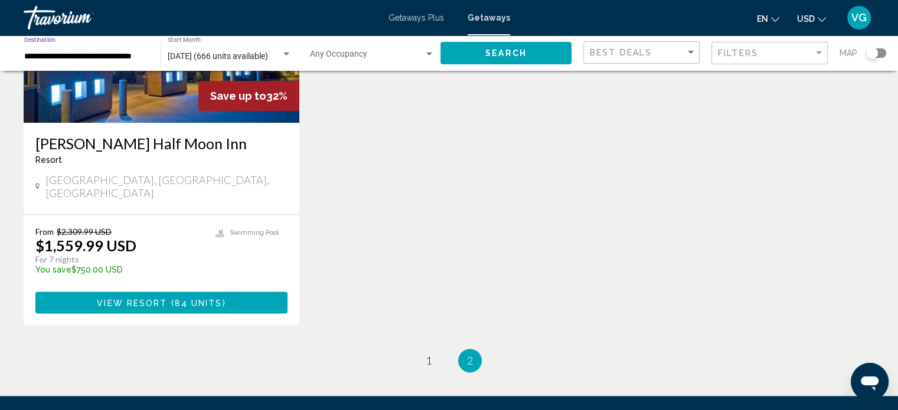
click at [504, 51] on span "Search" at bounding box center [506, 53] width 41 height 9
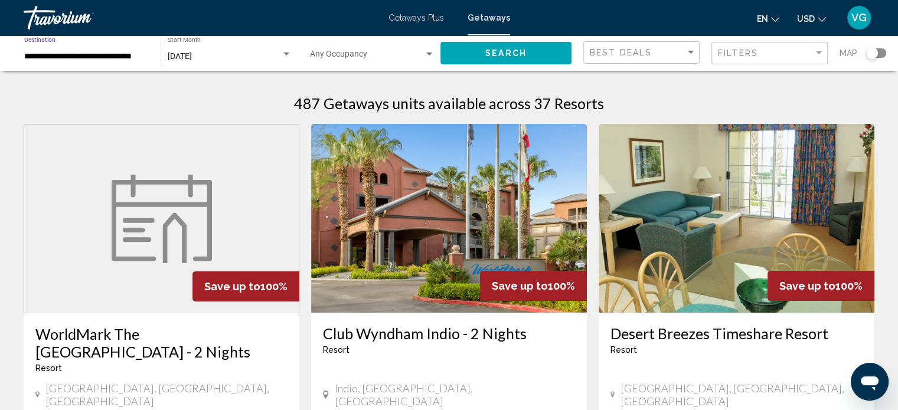
click at [64, 56] on input "**********" at bounding box center [86, 56] width 125 height 9
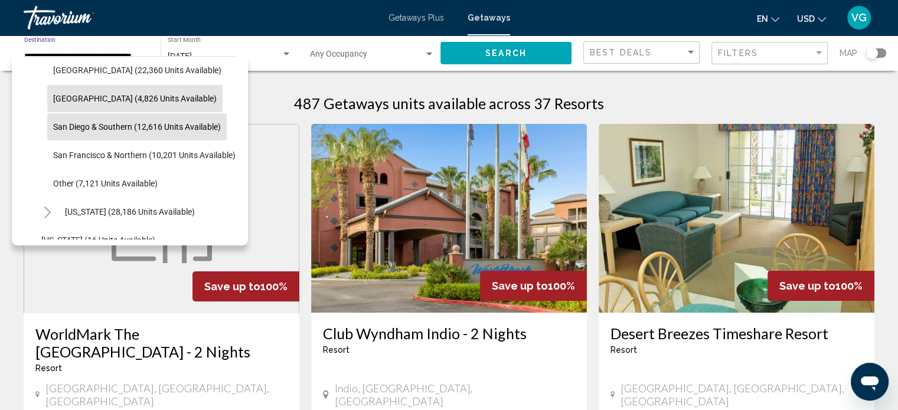
scroll to position [206, 0]
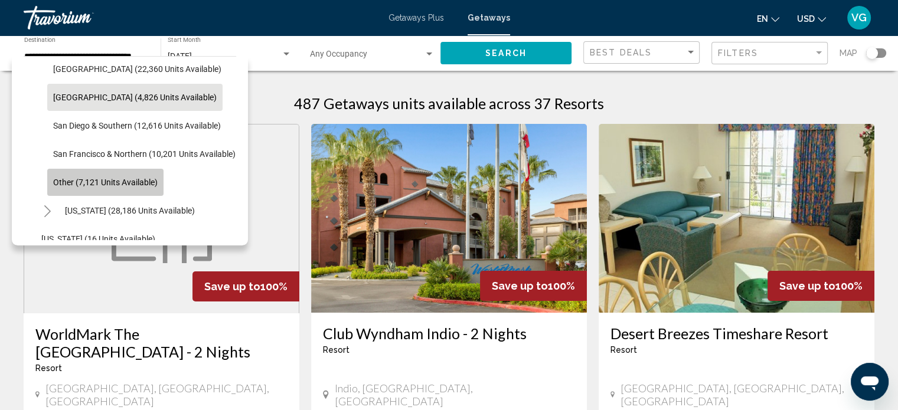
click at [97, 180] on span "Other (7,121 units available)" at bounding box center [105, 182] width 105 height 9
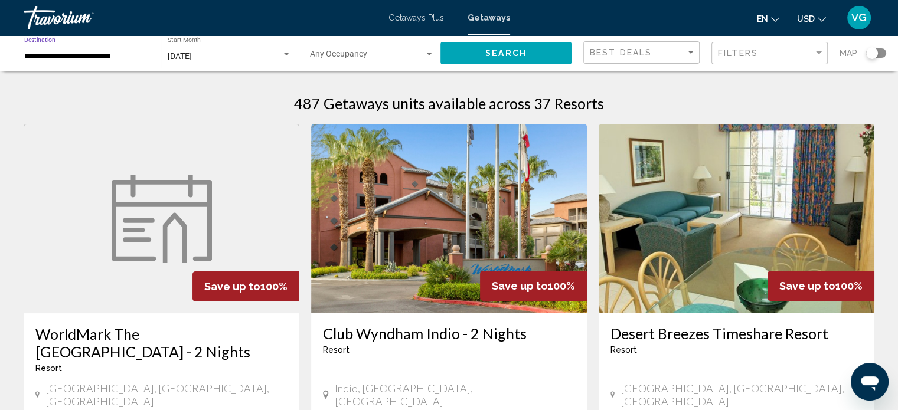
click at [503, 51] on span "Search" at bounding box center [506, 53] width 41 height 9
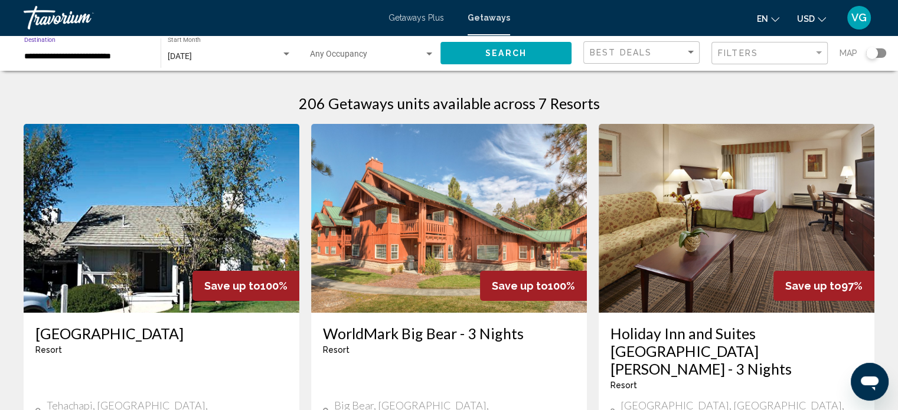
click at [99, 54] on input "**********" at bounding box center [86, 56] width 125 height 9
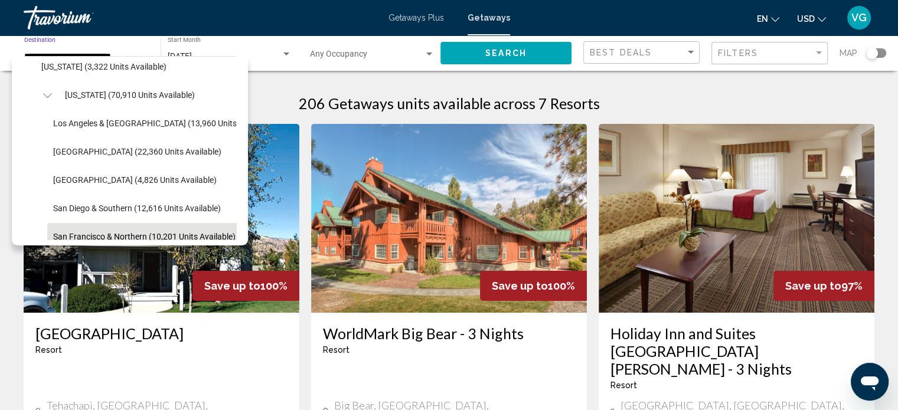
scroll to position [122, 0]
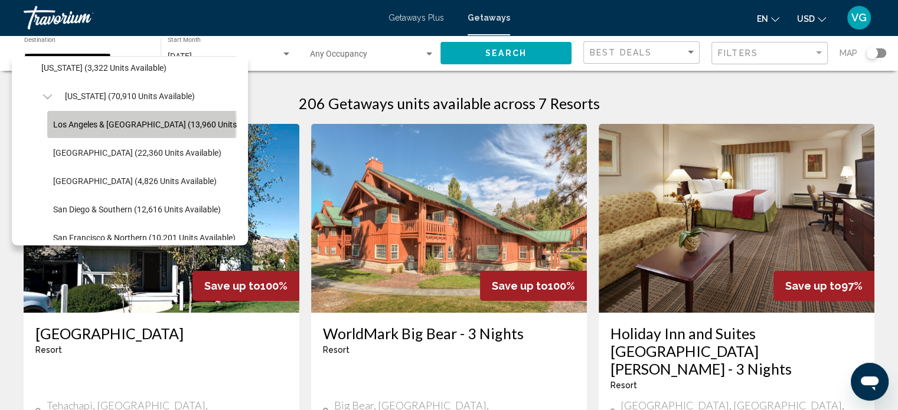
click at [110, 122] on span "Los Angeles & [GEOGRAPHIC_DATA] (13,960 units available)" at bounding box center [163, 124] width 221 height 9
type input "**********"
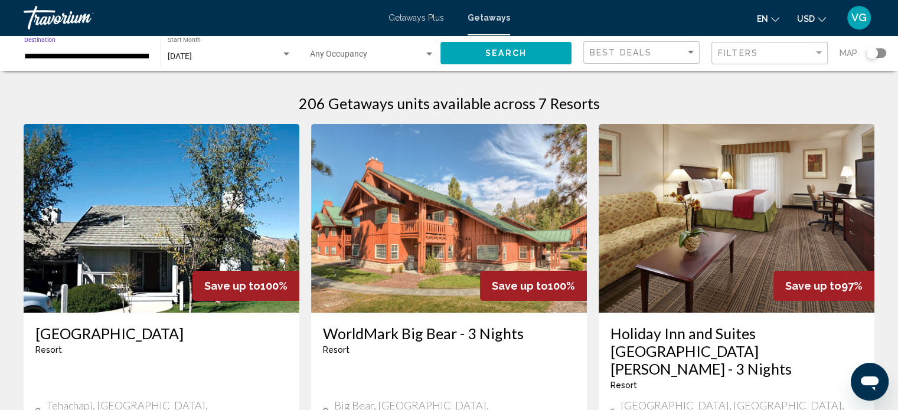
click at [523, 49] on span "Search" at bounding box center [506, 53] width 41 height 9
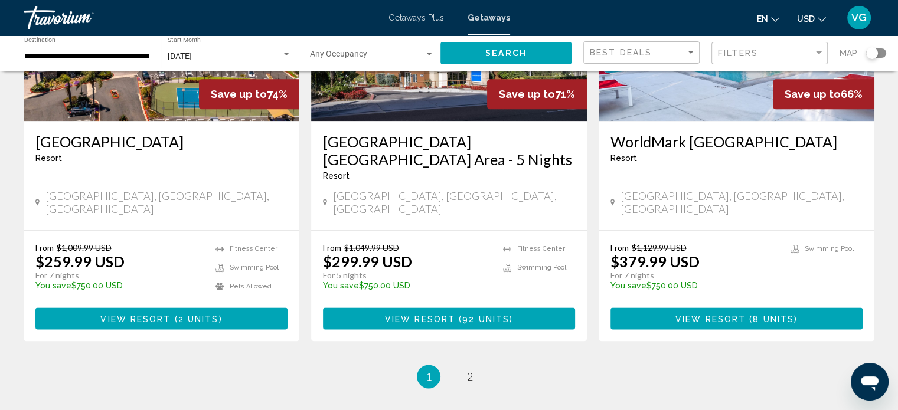
scroll to position [1510, 0]
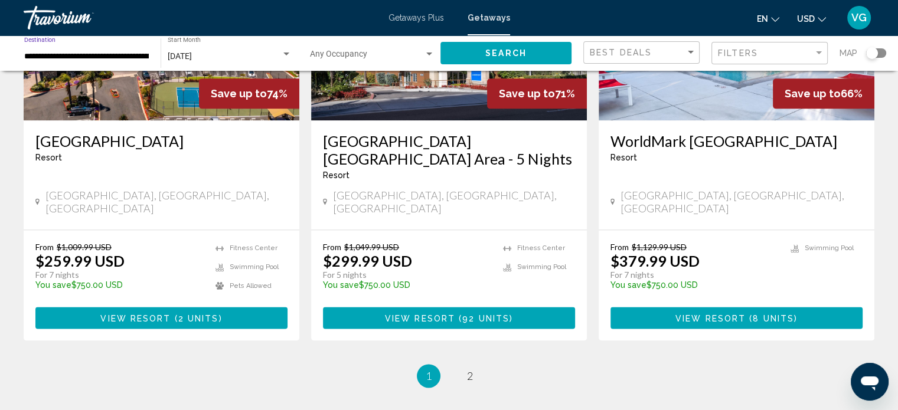
click at [73, 52] on input "**********" at bounding box center [86, 56] width 125 height 9
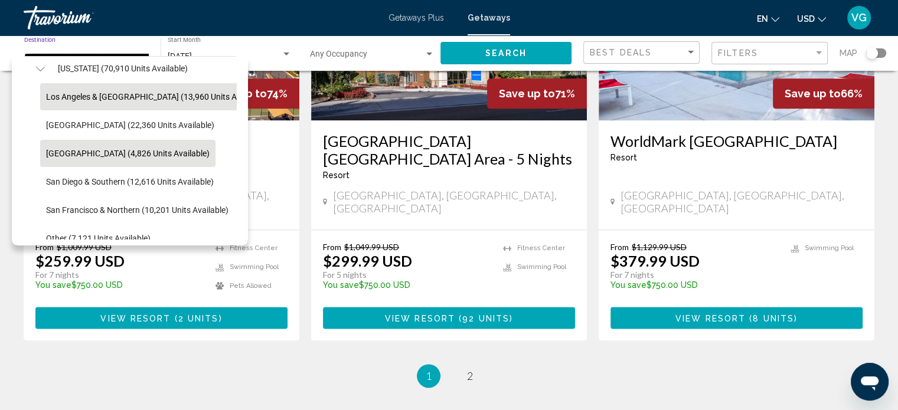
scroll to position [156, 7]
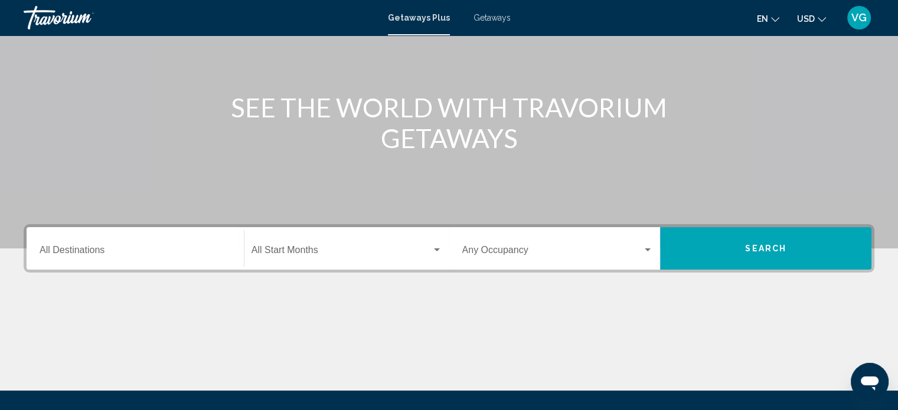
scroll to position [109, 0]
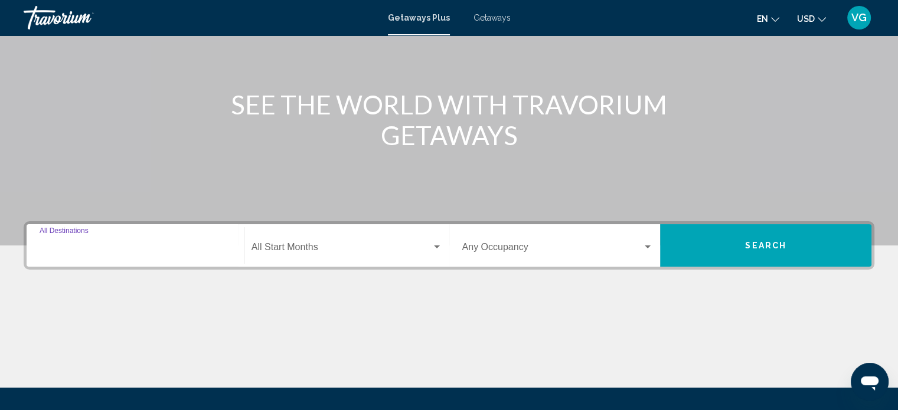
click at [113, 245] on input "Destination All Destinations" at bounding box center [135, 250] width 191 height 11
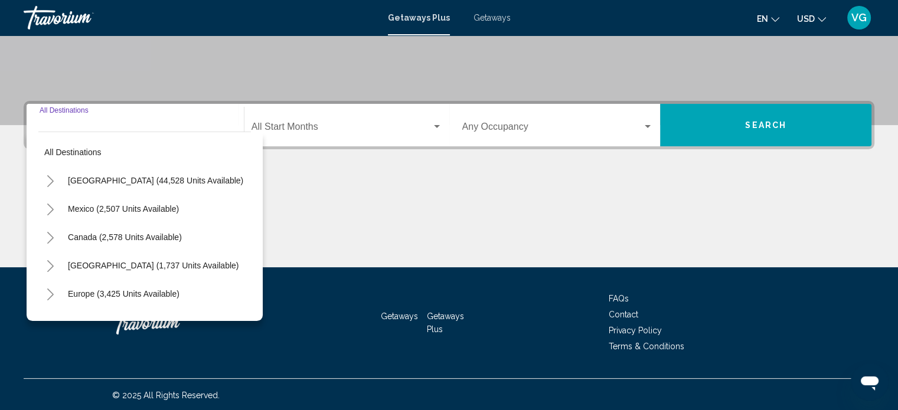
scroll to position [230, 0]
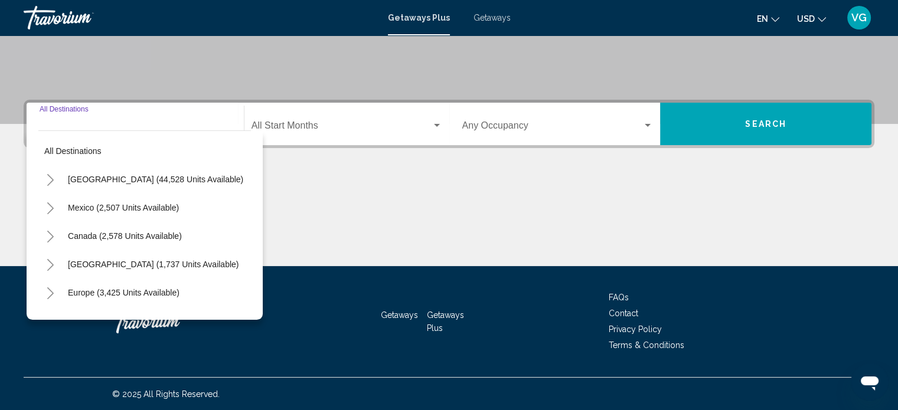
click at [50, 176] on icon "Toggle United States (44,528 units available)" at bounding box center [50, 180] width 9 height 12
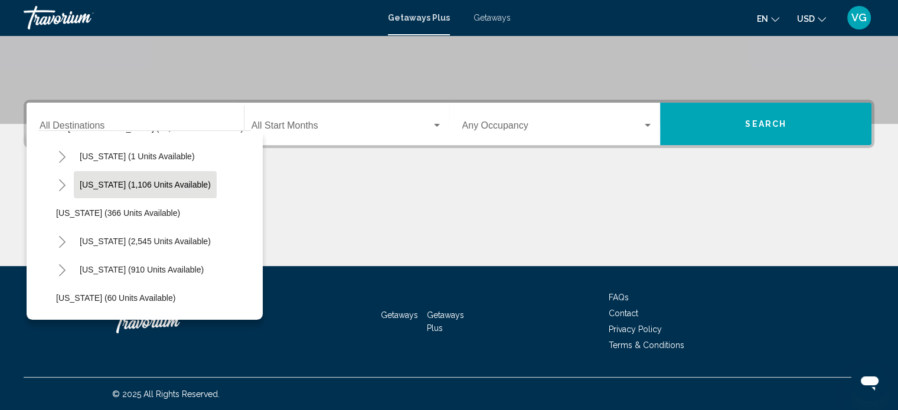
scroll to position [52, 0]
click at [58, 242] on icon "Toggle California (2,545 units available)" at bounding box center [62, 242] width 9 height 12
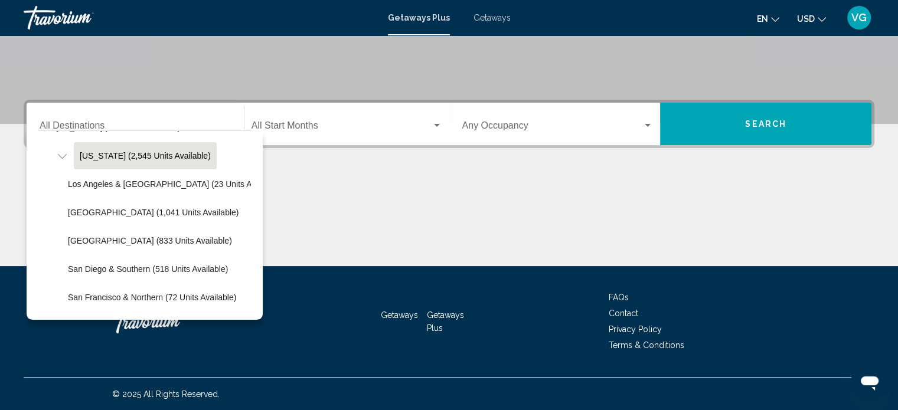
scroll to position [139, 0]
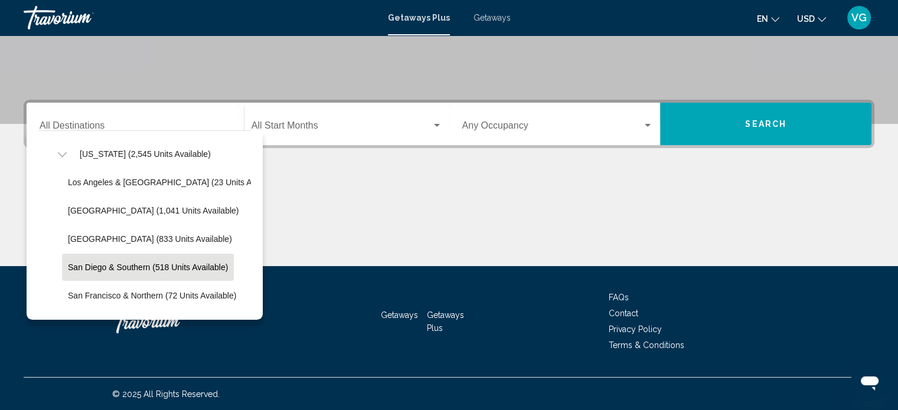
click at [133, 263] on span "San Diego & Southern (518 units available)" at bounding box center [148, 267] width 160 height 9
type input "**********"
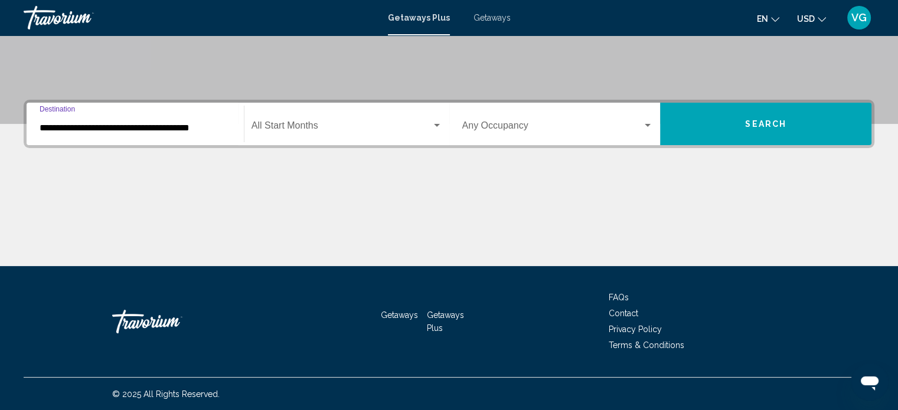
click at [338, 125] on span "Search widget" at bounding box center [342, 128] width 180 height 11
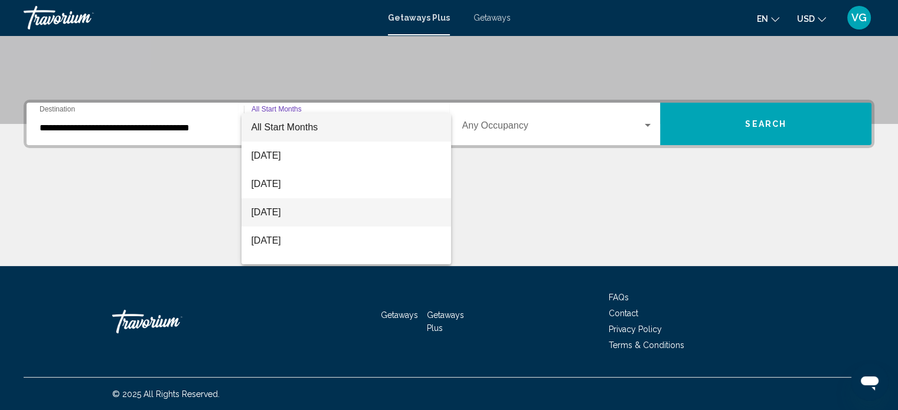
scroll to position [4, 0]
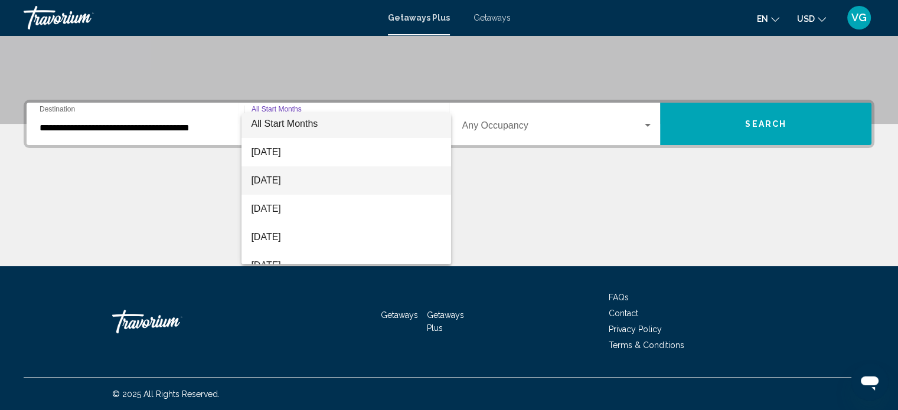
click at [335, 177] on span "September 2025" at bounding box center [346, 181] width 191 height 28
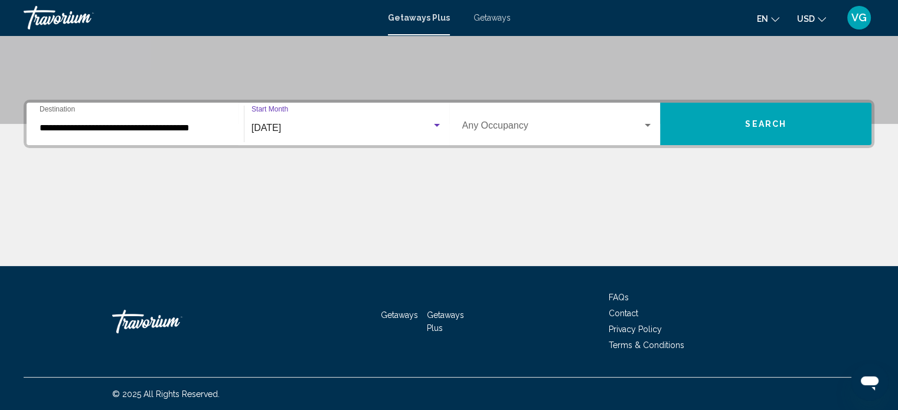
click at [770, 116] on button "Search" at bounding box center [765, 124] width 211 height 43
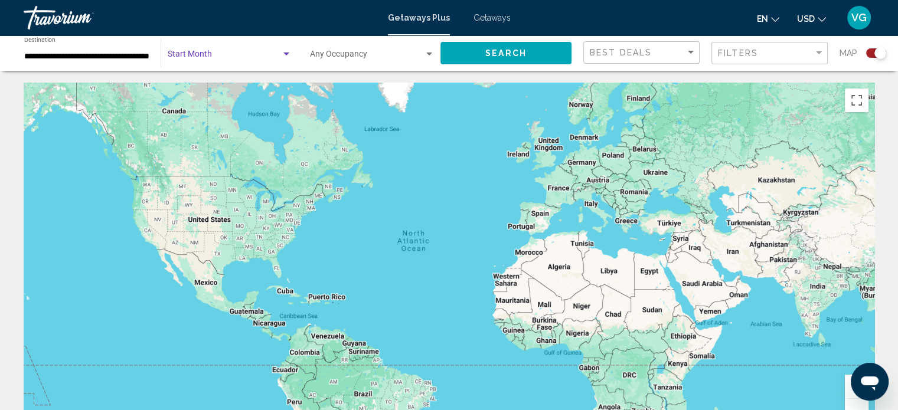
click at [254, 54] on span "Search widget" at bounding box center [224, 56] width 113 height 9
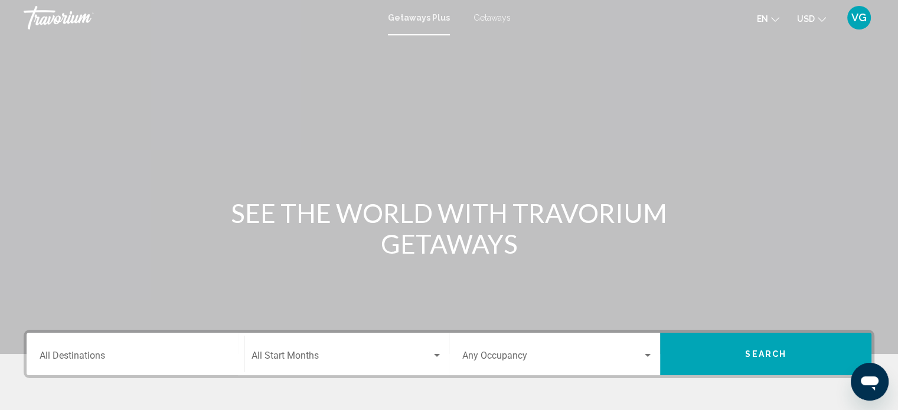
click at [110, 356] on input "Destination All Destinations" at bounding box center [135, 358] width 191 height 11
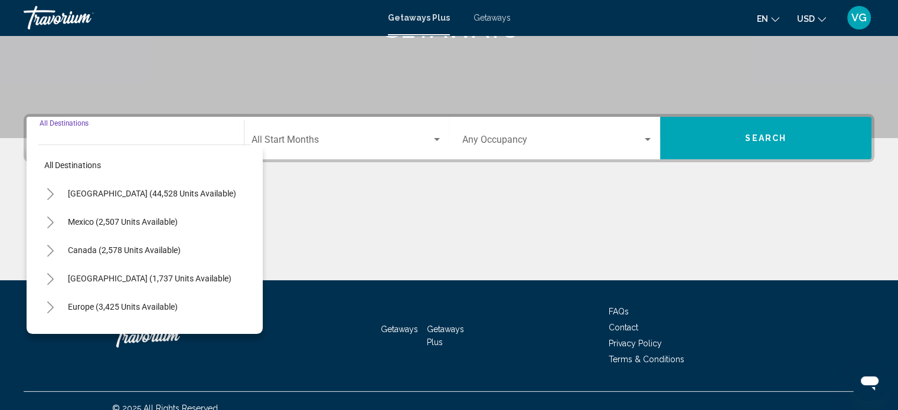
scroll to position [230, 0]
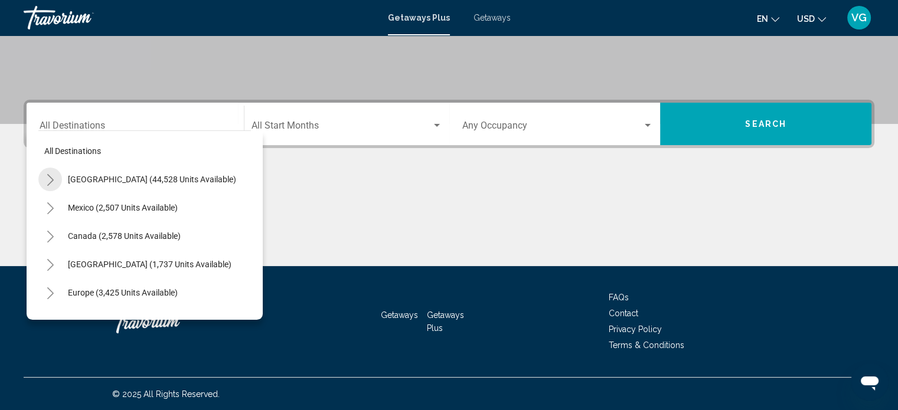
click at [49, 179] on icon "Toggle United States (44,528 units available)" at bounding box center [50, 180] width 9 height 12
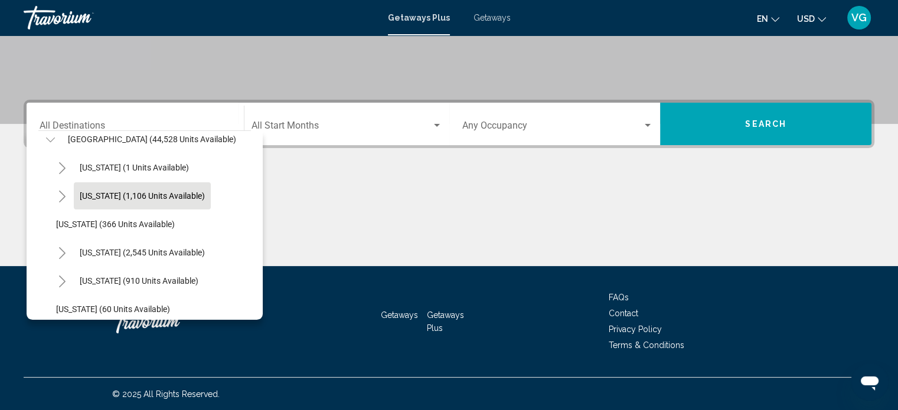
scroll to position [57, 0]
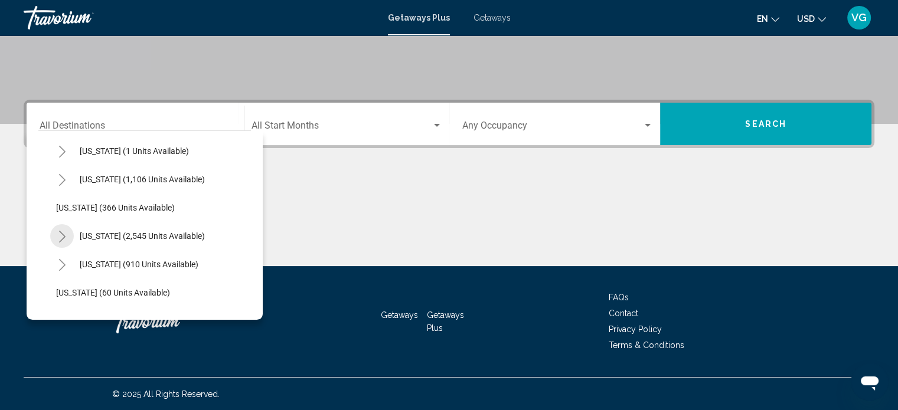
click at [61, 236] on icon "Toggle California (2,545 units available)" at bounding box center [62, 237] width 9 height 12
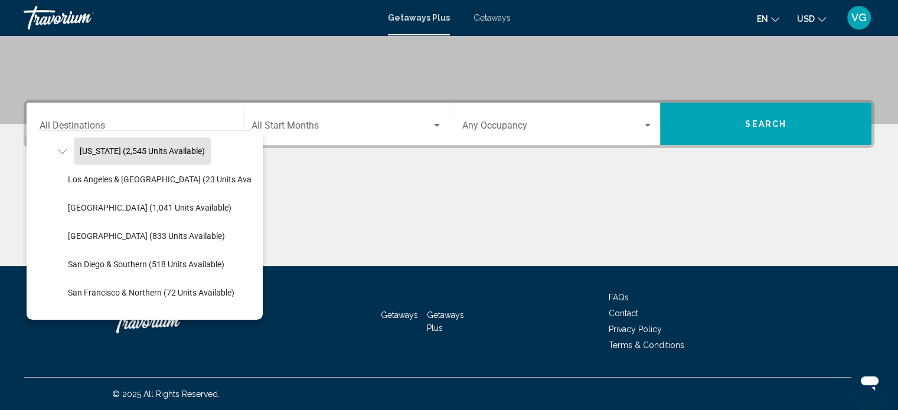
scroll to position [144, 0]
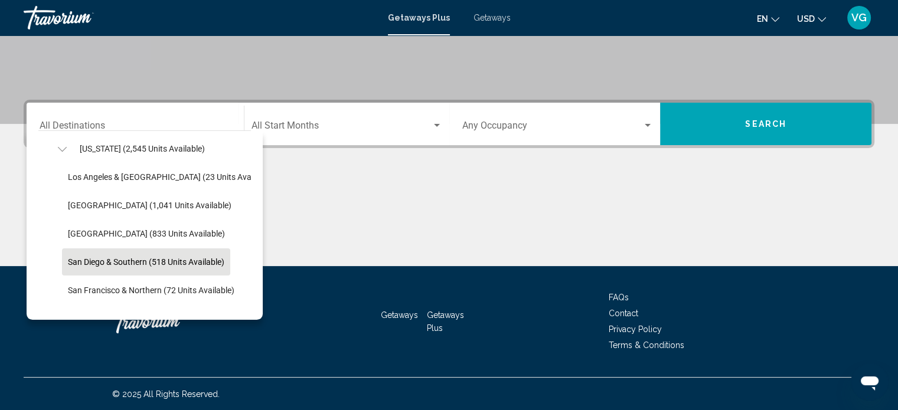
click at [135, 258] on span "San Diego & Southern (518 units available)" at bounding box center [146, 262] width 157 height 9
type input "**********"
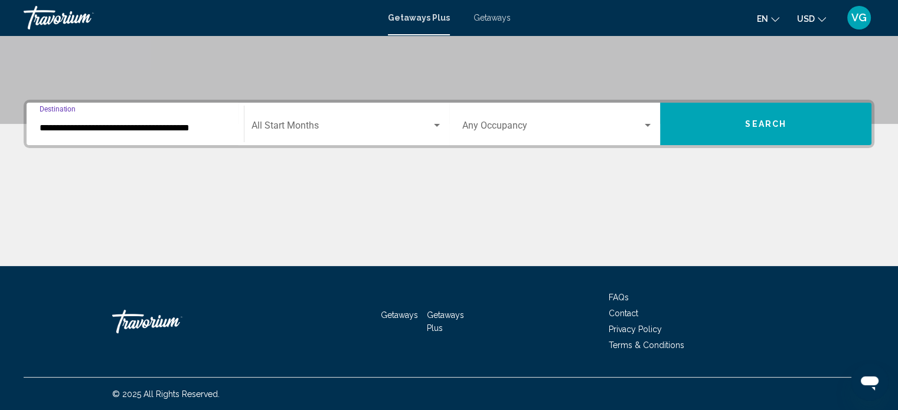
click at [339, 125] on span "Search widget" at bounding box center [342, 128] width 180 height 11
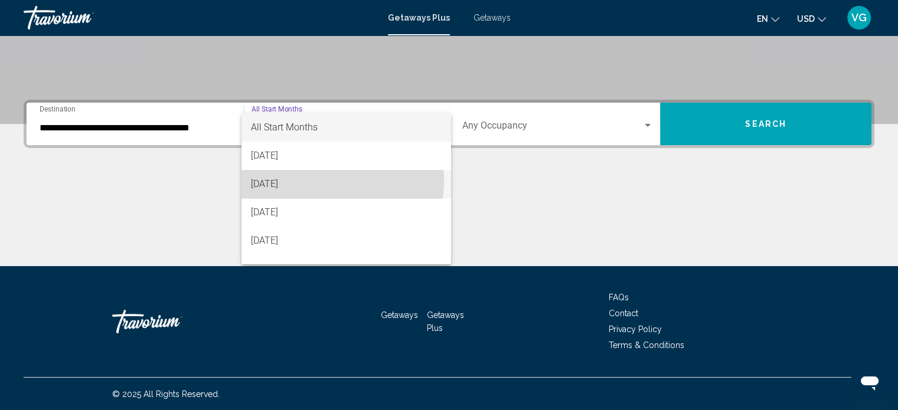
click at [315, 180] on span "September 2025" at bounding box center [346, 184] width 191 height 28
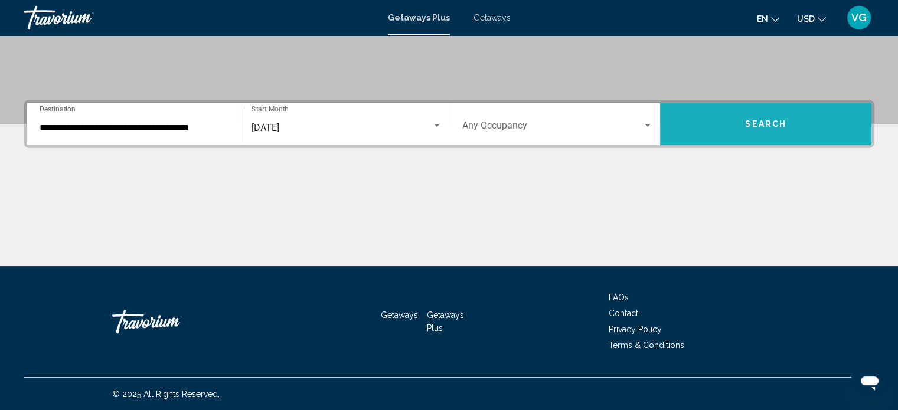
click at [755, 120] on span "Search" at bounding box center [765, 124] width 41 height 9
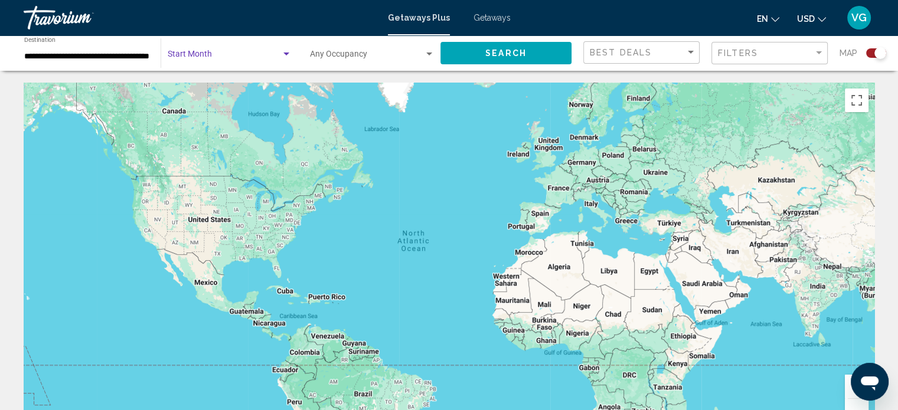
click at [256, 52] on span "Search widget" at bounding box center [224, 56] width 113 height 9
click at [511, 51] on div at bounding box center [449, 205] width 898 height 410
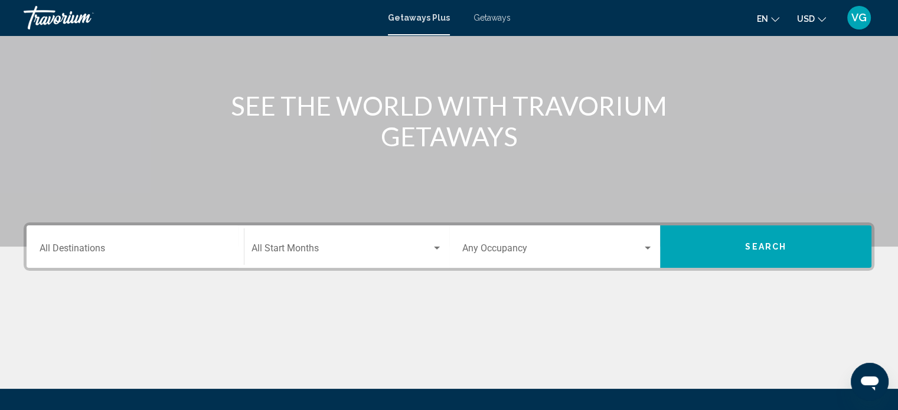
scroll to position [110, 0]
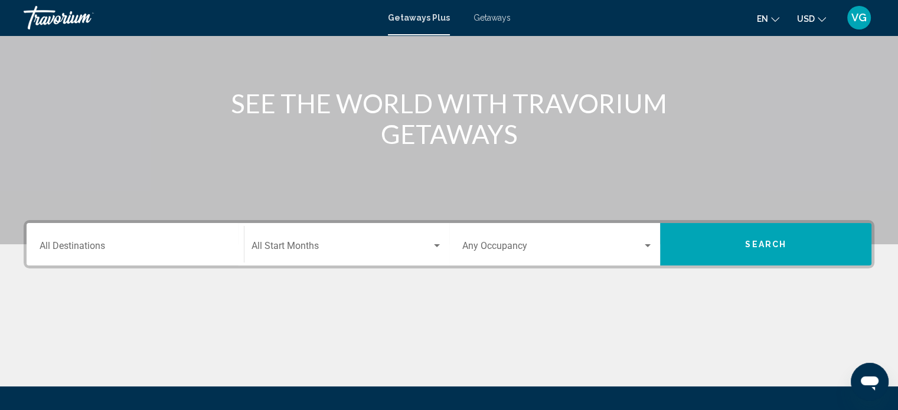
click at [132, 233] on div "Destination All Destinations" at bounding box center [135, 244] width 191 height 37
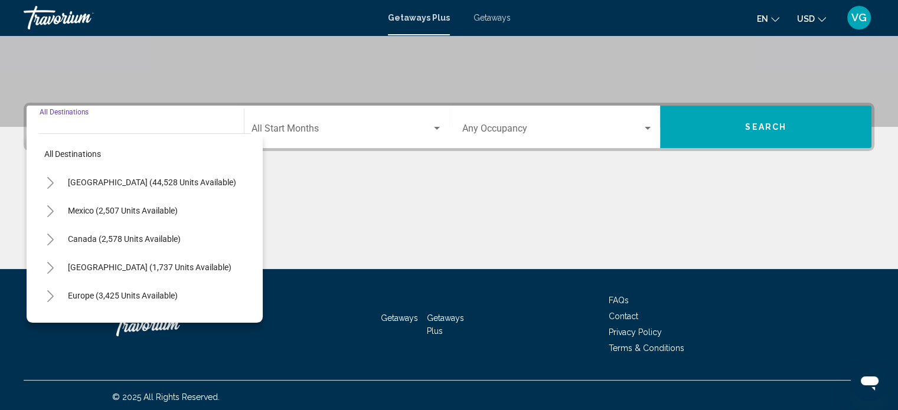
scroll to position [230, 0]
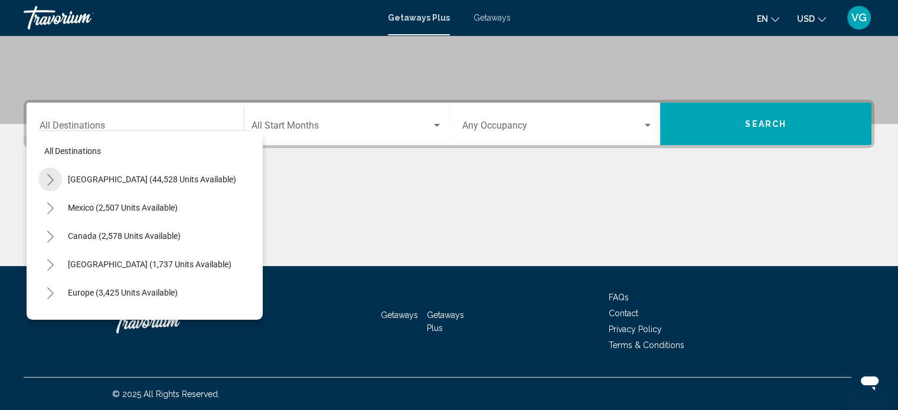
click at [49, 179] on icon "Toggle United States (44,528 units available)" at bounding box center [50, 180] width 9 height 12
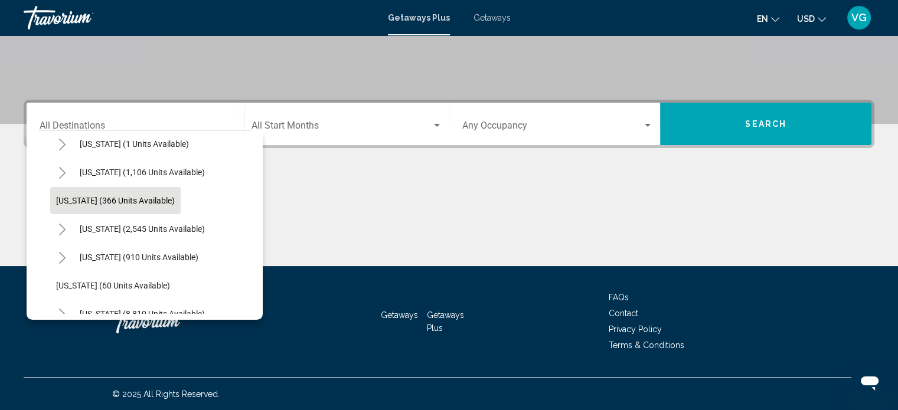
scroll to position [71, 0]
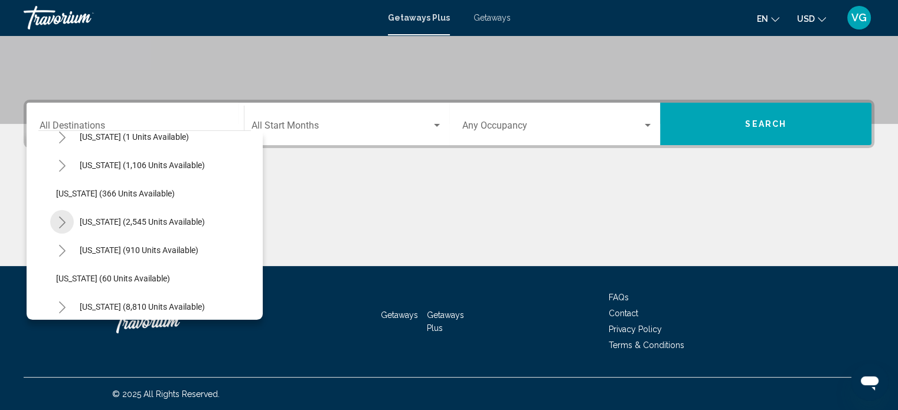
click at [64, 221] on icon "Toggle California (2,545 units available)" at bounding box center [62, 223] width 6 height 12
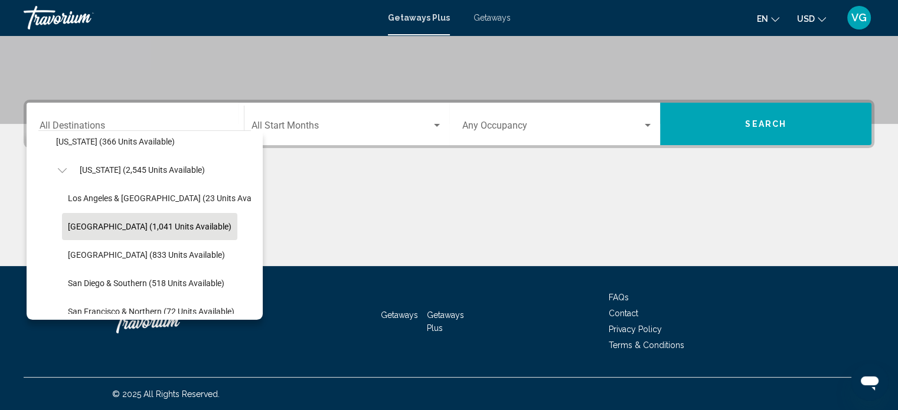
scroll to position [123, 0]
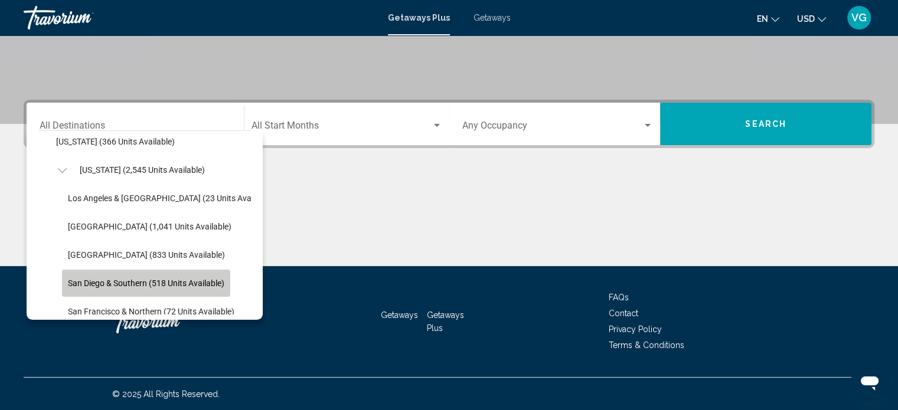
click at [109, 286] on span "San Diego & Southern (518 units available)" at bounding box center [146, 283] width 157 height 9
type input "**********"
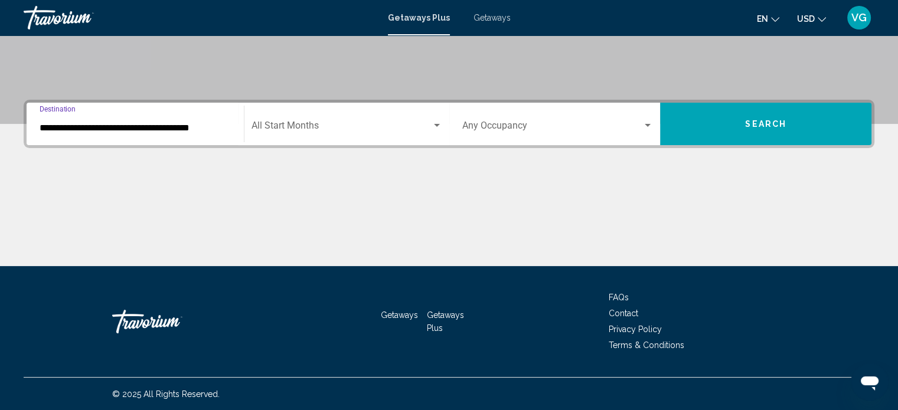
click at [335, 123] on span "Search widget" at bounding box center [342, 128] width 180 height 11
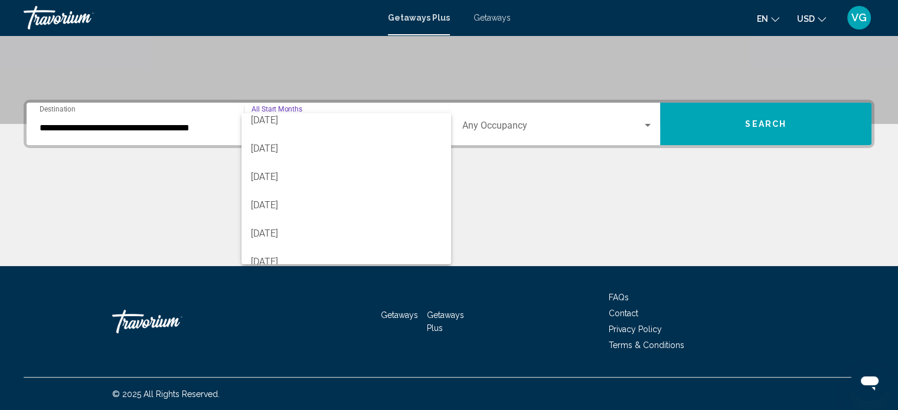
scroll to position [120, 0]
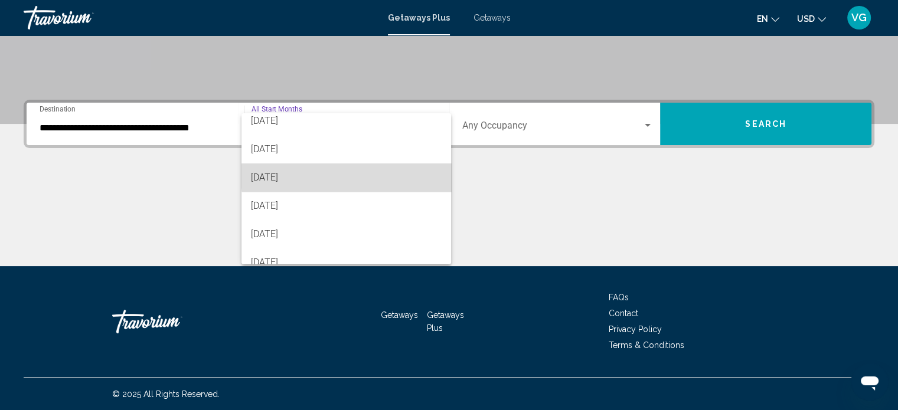
click at [357, 177] on span "January 2026" at bounding box center [346, 178] width 191 height 28
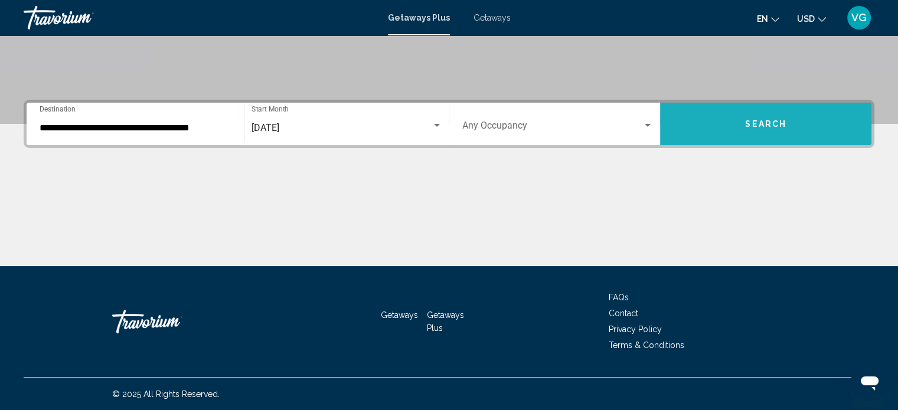
click at [773, 121] on span "Search" at bounding box center [765, 124] width 41 height 9
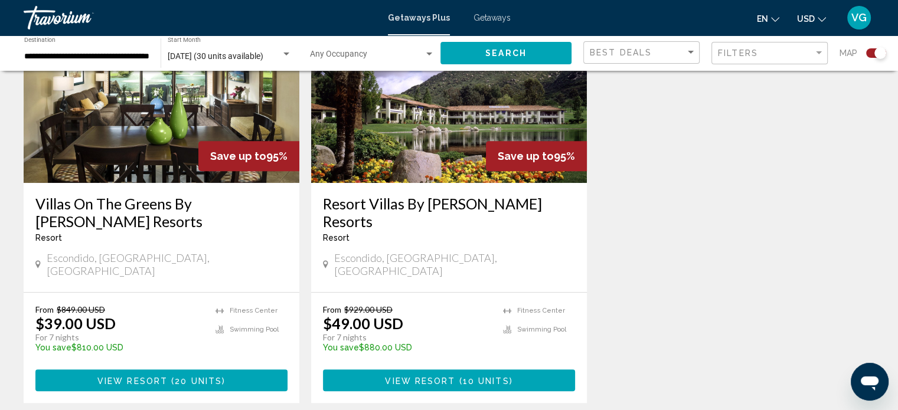
scroll to position [481, 0]
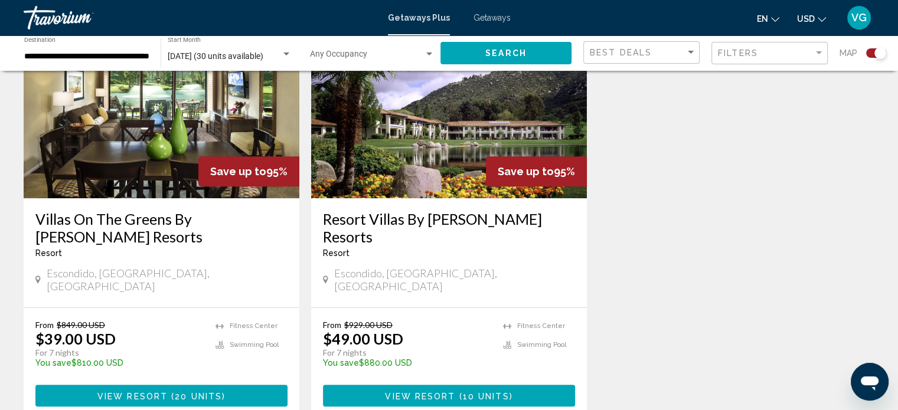
click at [490, 18] on span "Getaways" at bounding box center [492, 17] width 37 height 9
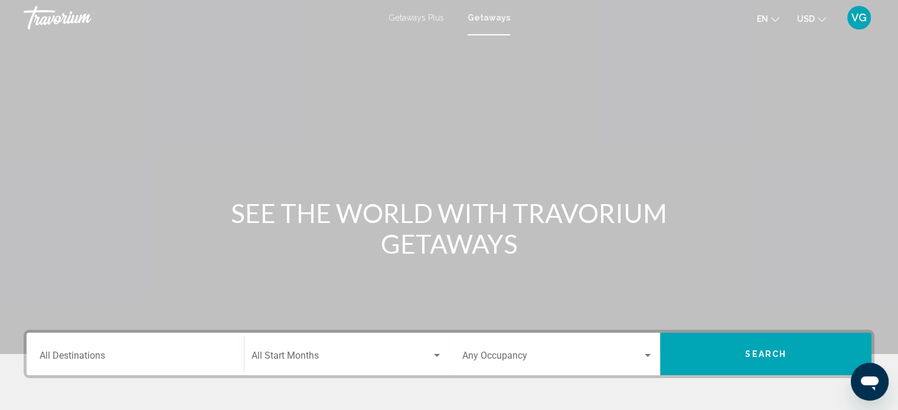
click at [141, 351] on div "Destination All Destinations" at bounding box center [135, 354] width 191 height 37
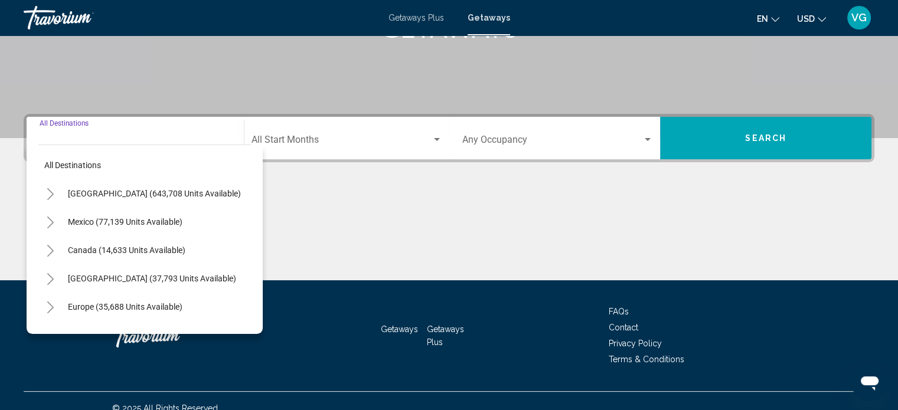
scroll to position [230, 0]
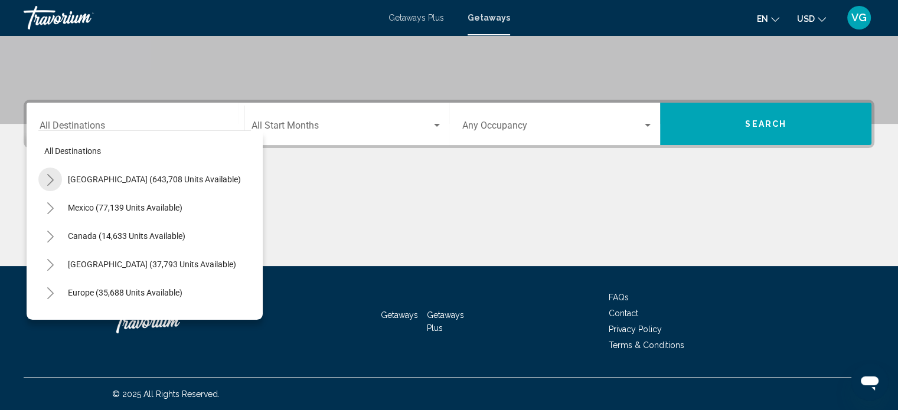
click at [51, 178] on icon "Toggle United States (643,708 units available)" at bounding box center [50, 180] width 6 height 12
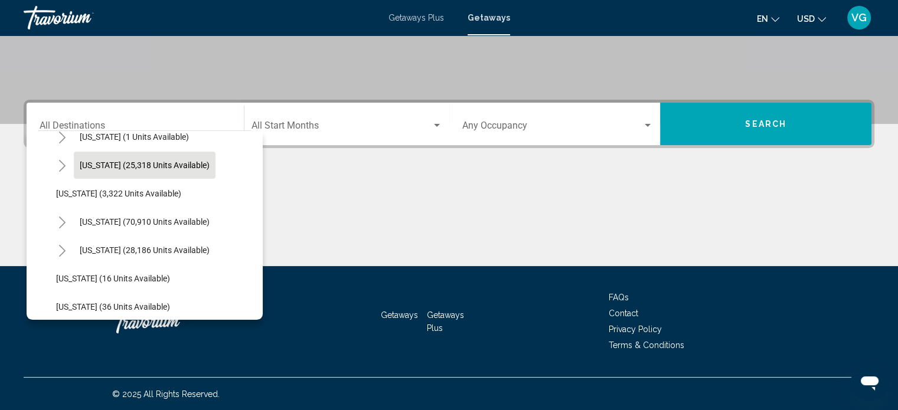
scroll to position [78, 0]
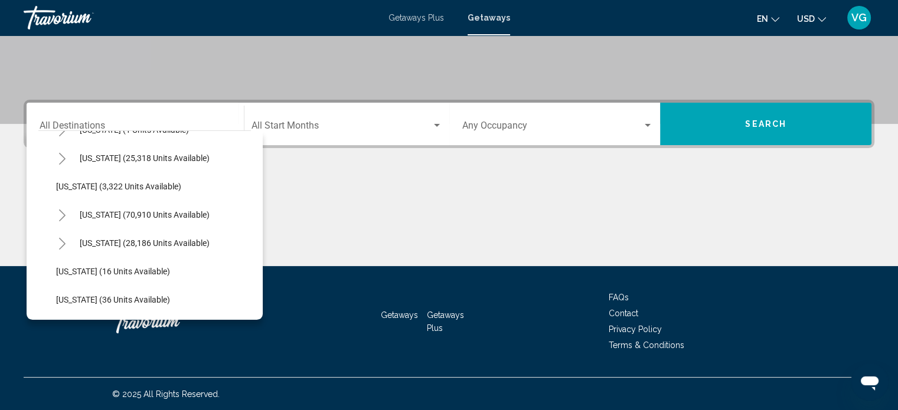
click at [61, 214] on icon "Toggle California (70,910 units available)" at bounding box center [62, 216] width 9 height 12
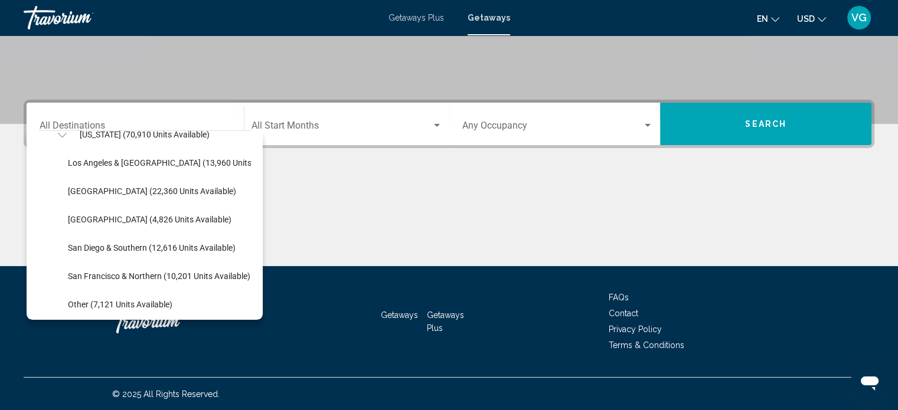
scroll to position [162, 0]
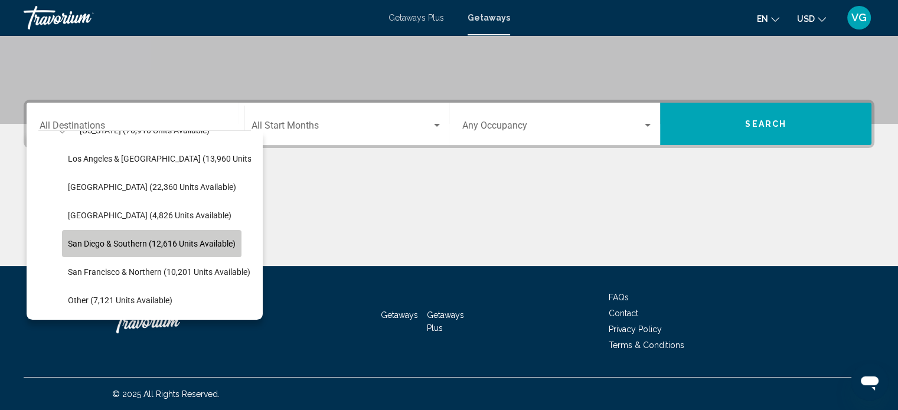
click at [103, 245] on span "San Diego & Southern (12,616 units available)" at bounding box center [152, 243] width 168 height 9
type input "**********"
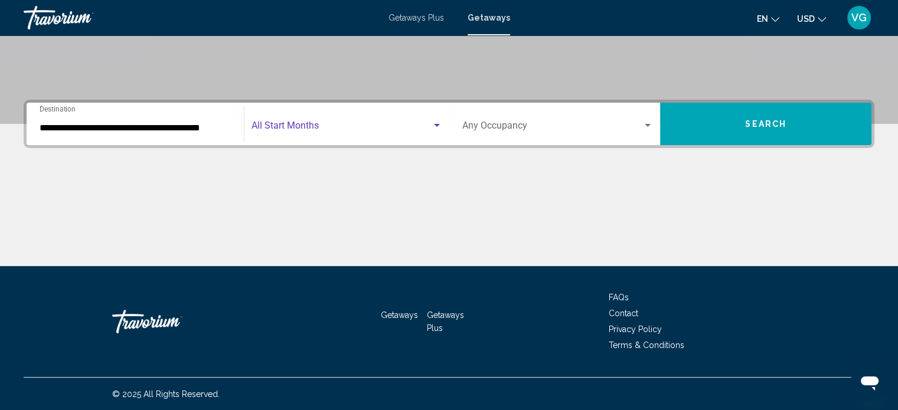
click at [363, 123] on span "Search widget" at bounding box center [342, 128] width 180 height 11
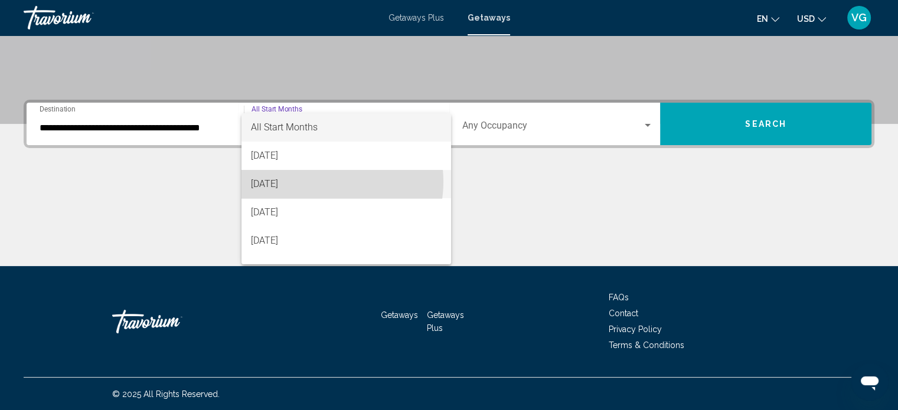
click at [321, 182] on span "September 2025" at bounding box center [346, 184] width 191 height 28
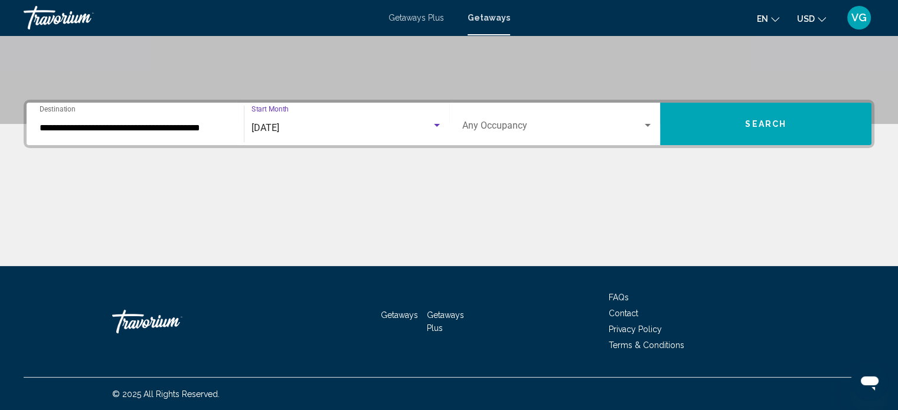
click at [756, 125] on span "Search" at bounding box center [765, 124] width 41 height 9
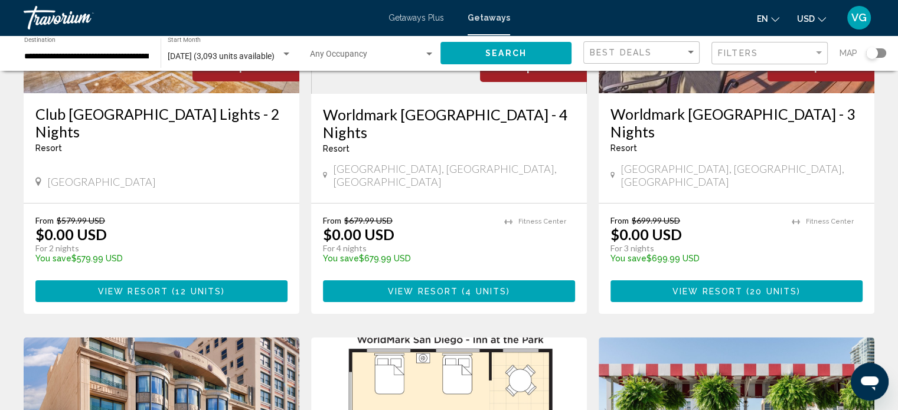
scroll to position [213, 0]
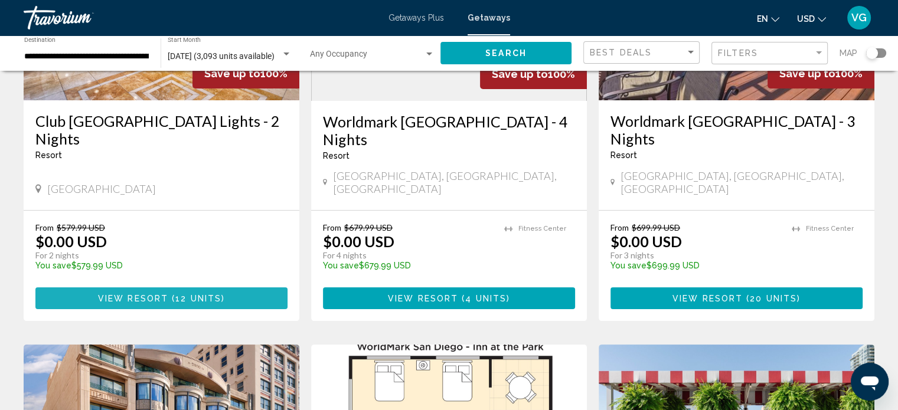
click at [151, 294] on span "View Resort" at bounding box center [133, 298] width 70 height 9
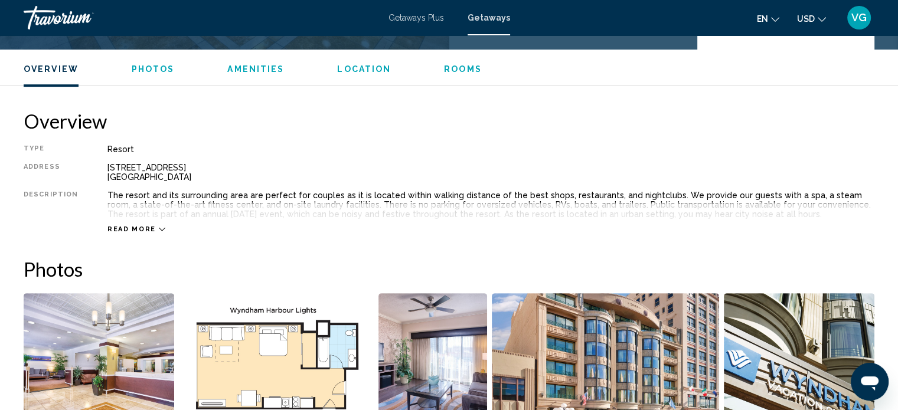
scroll to position [323, 0]
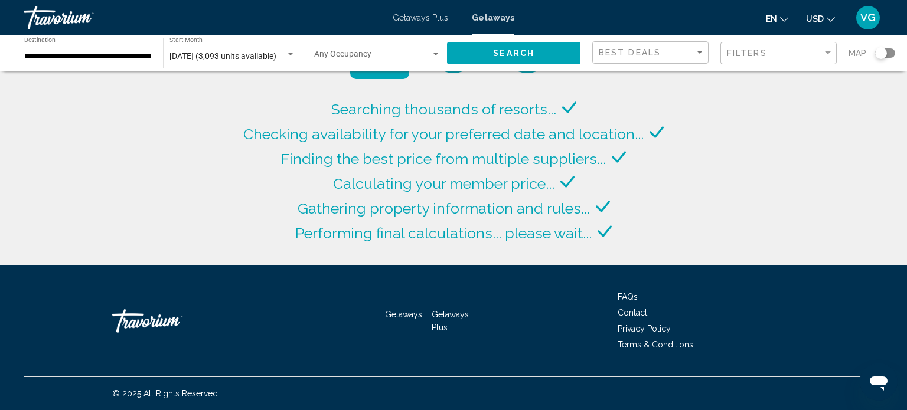
click at [232, 54] on span "September 2025 (3,093 units available)" at bounding box center [223, 55] width 107 height 9
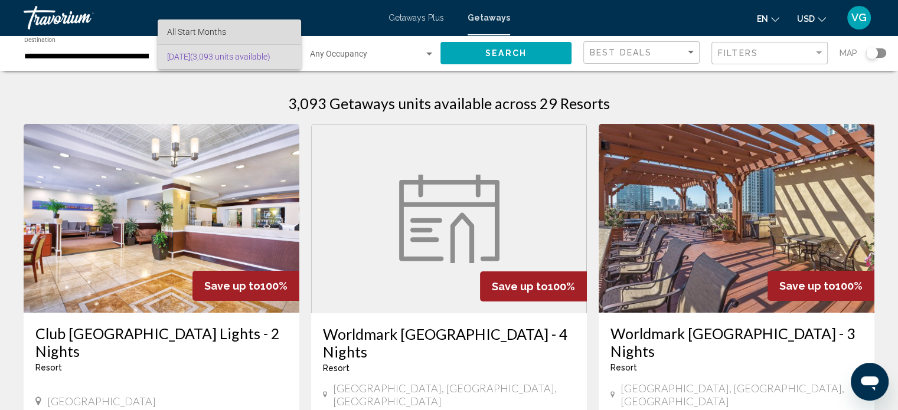
click at [188, 28] on span "All Start Months" at bounding box center [196, 31] width 59 height 9
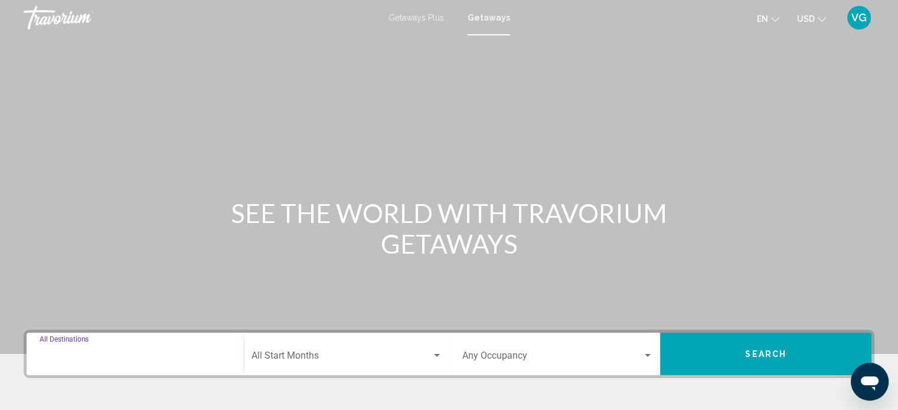
click at [151, 356] on input "Destination All Destinations" at bounding box center [135, 358] width 191 height 11
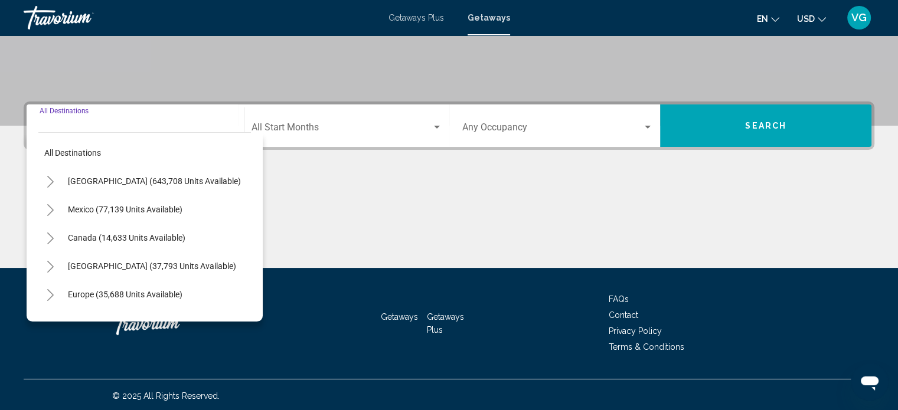
scroll to position [230, 0]
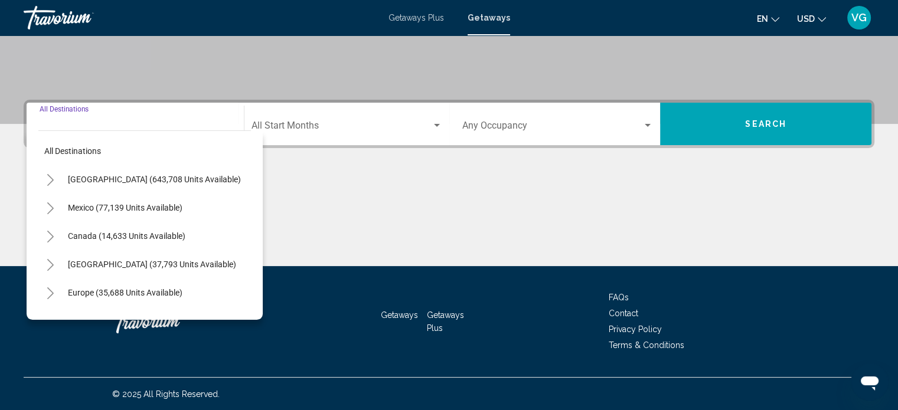
click at [51, 178] on icon "Toggle United States (643,708 units available)" at bounding box center [50, 180] width 6 height 12
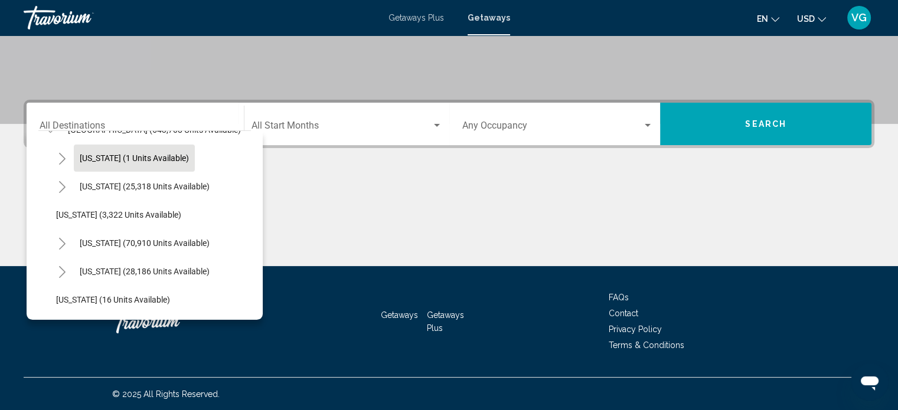
scroll to position [53, 0]
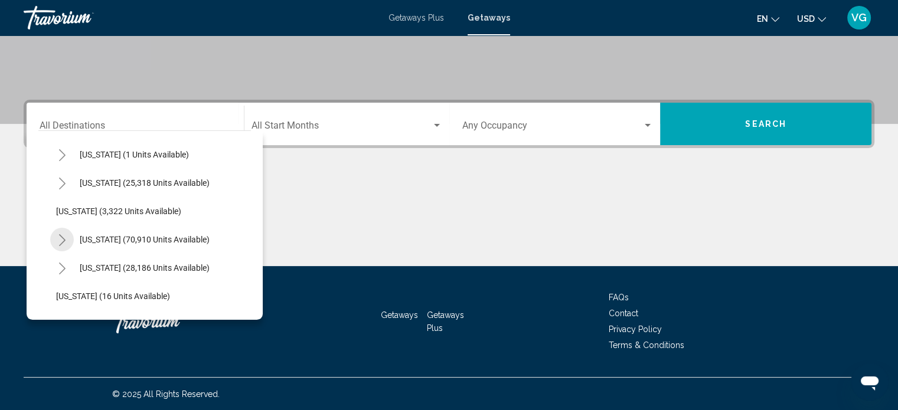
click at [61, 236] on icon "Toggle California (70,910 units available)" at bounding box center [62, 240] width 6 height 12
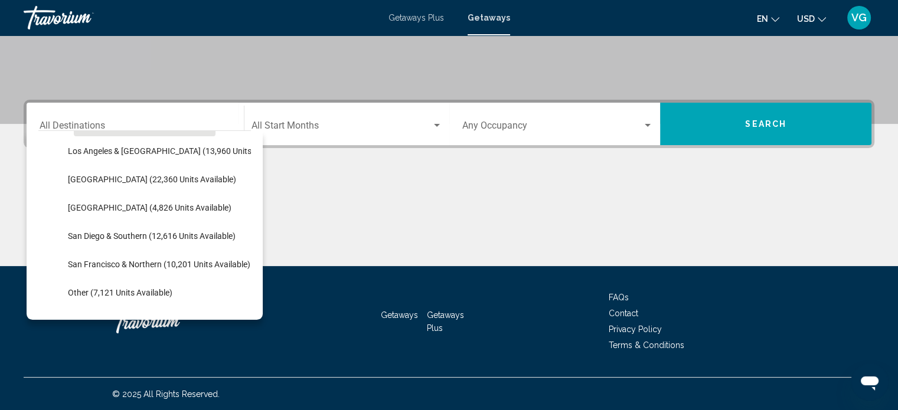
scroll to position [171, 0]
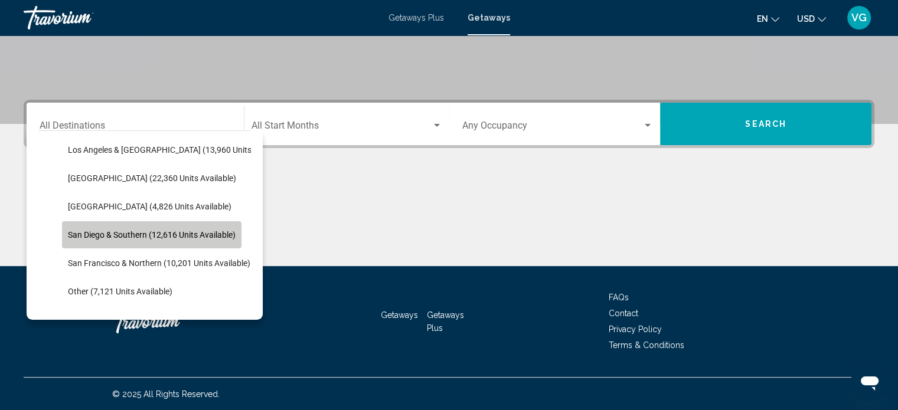
click at [138, 233] on span "San Diego & Southern (12,616 units available)" at bounding box center [152, 234] width 168 height 9
type input "**********"
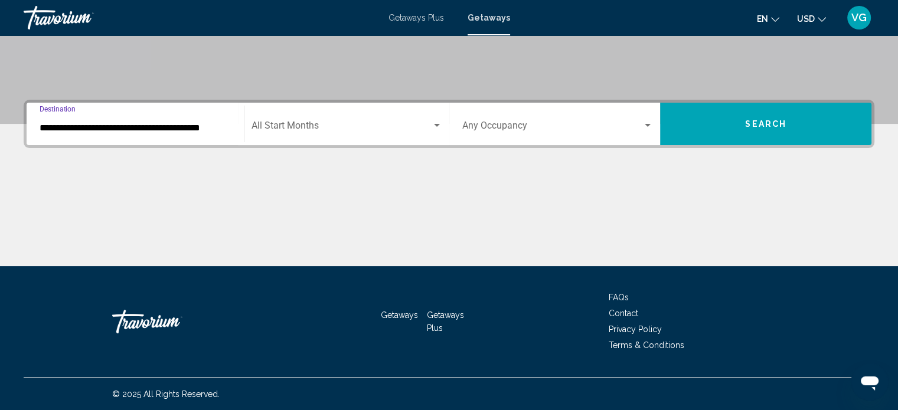
click at [361, 123] on span "Search widget" at bounding box center [342, 128] width 180 height 11
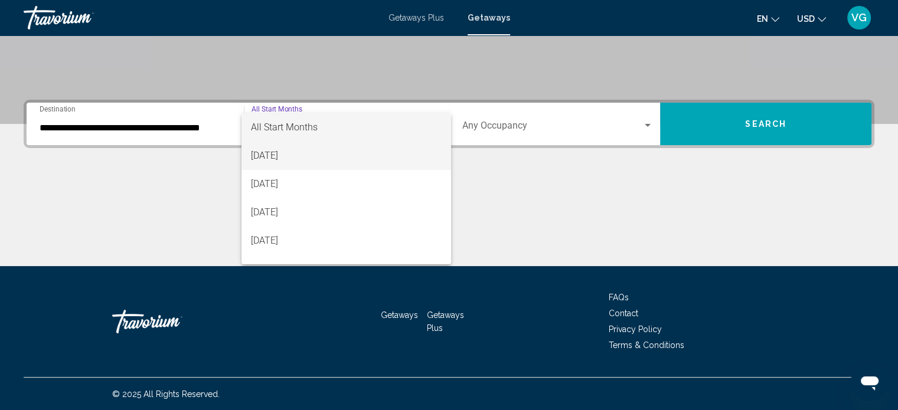
click at [321, 152] on span "August 2025" at bounding box center [346, 156] width 191 height 28
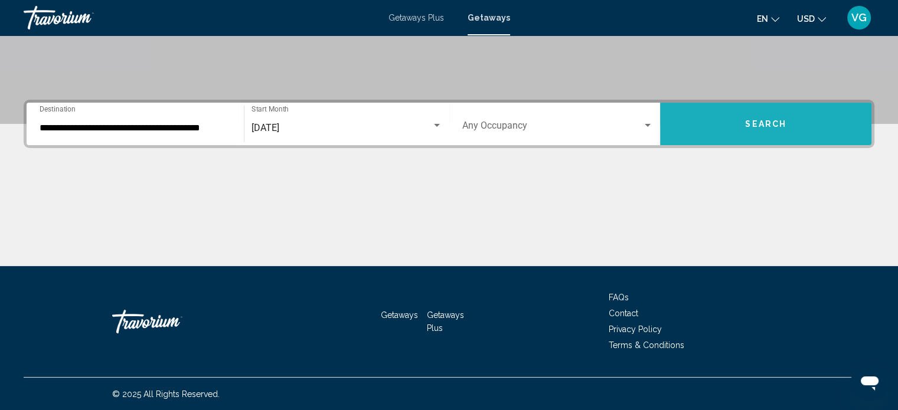
click at [759, 123] on span "Search" at bounding box center [765, 124] width 41 height 9
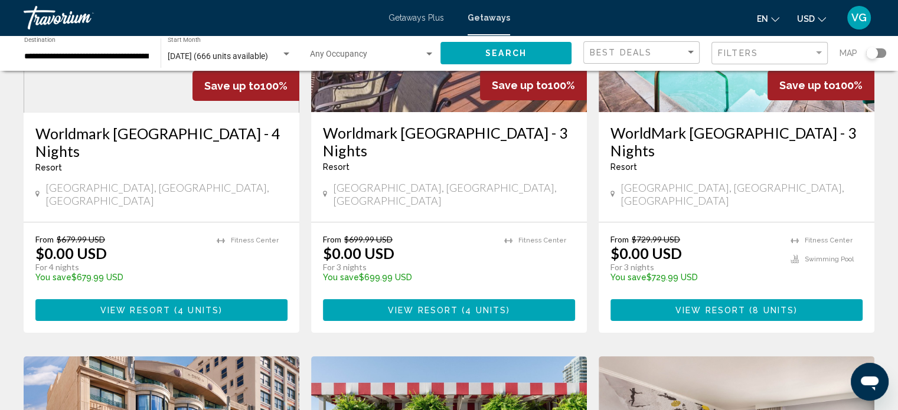
scroll to position [201, 0]
click at [452, 306] on span "View Resort" at bounding box center [423, 310] width 70 height 9
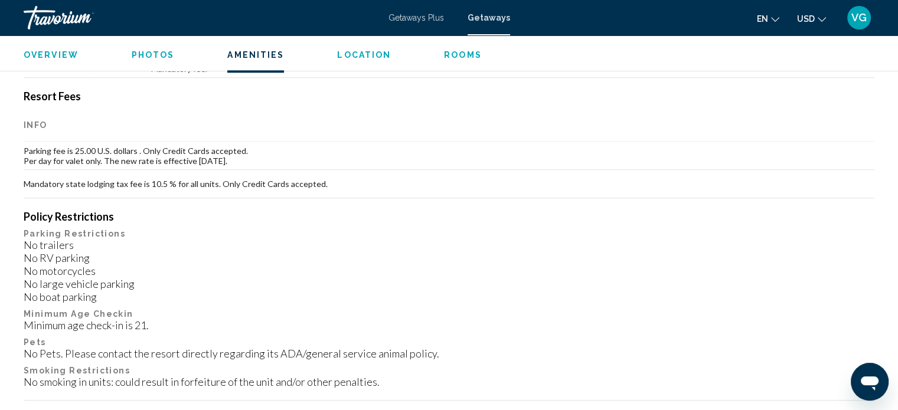
scroll to position [1279, 0]
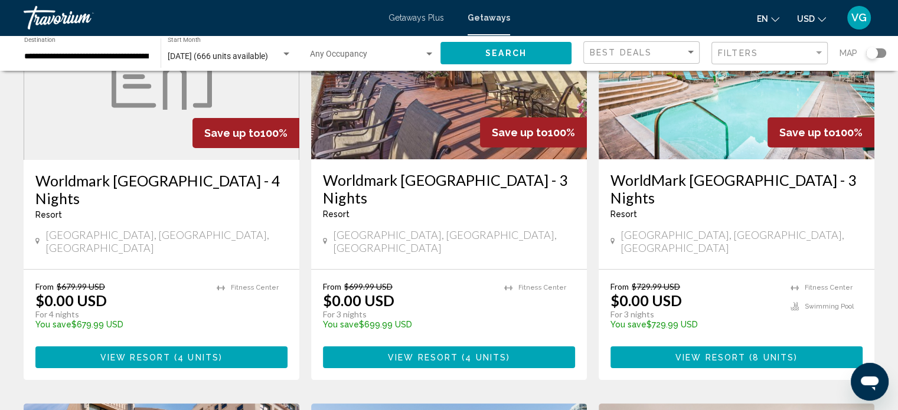
scroll to position [155, 0]
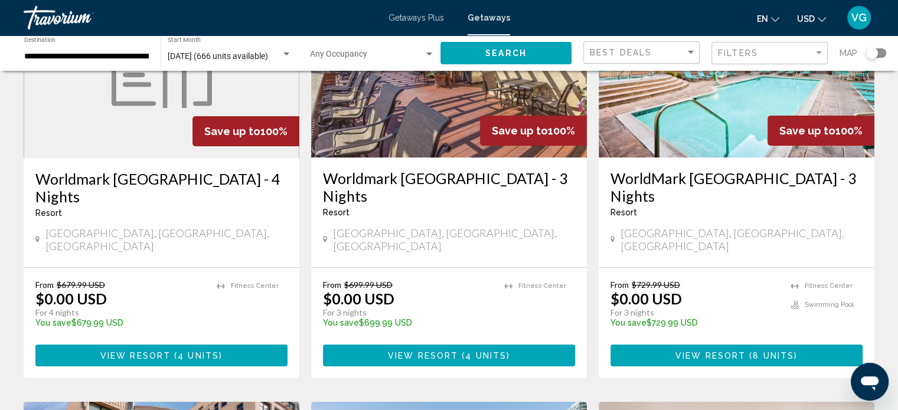
click at [731, 351] on span "View Resort" at bounding box center [711, 355] width 70 height 9
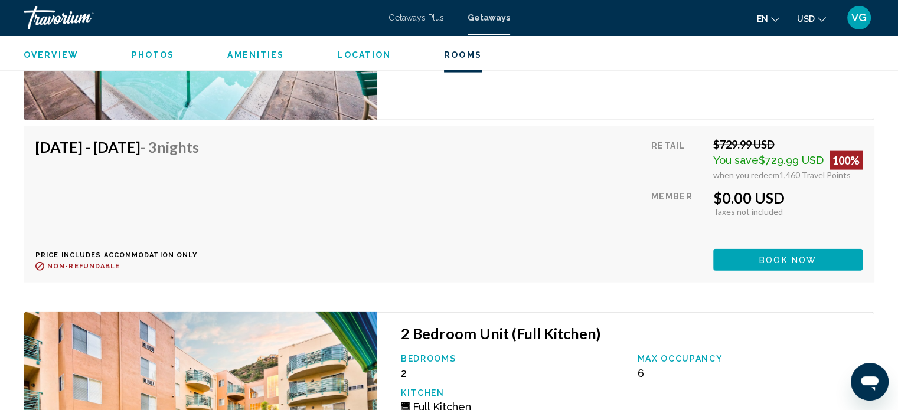
scroll to position [2580, 0]
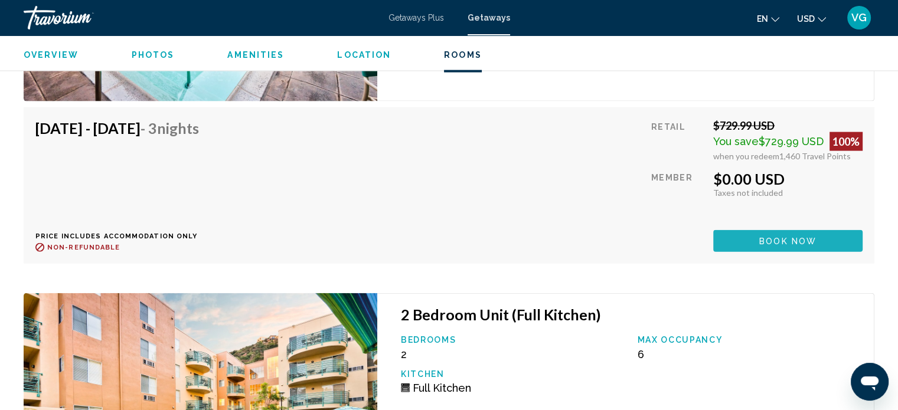
click at [800, 236] on span "Book now" at bounding box center [788, 240] width 57 height 9
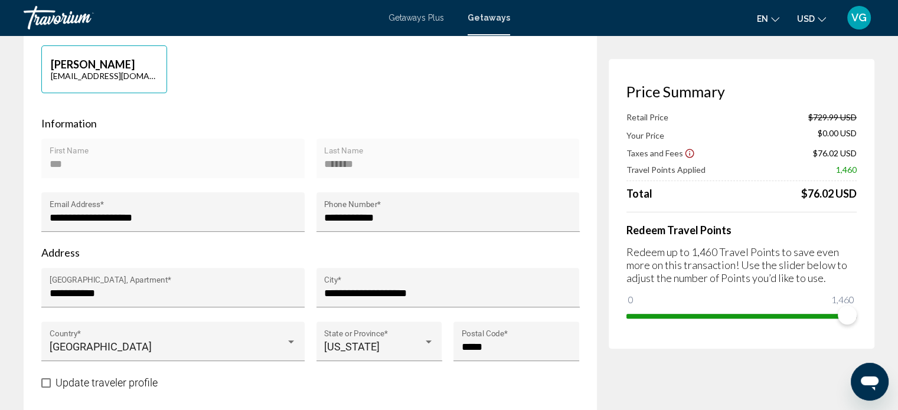
scroll to position [314, 0]
drag, startPoint x: 848, startPoint y: 314, endPoint x: 862, endPoint y: 313, distance: 14.8
click at [862, 313] on div "Price Summary Retail Price $729.99 USD Your Price $0.00 USD Taxes and Fees $76.…" at bounding box center [742, 204] width 266 height 290
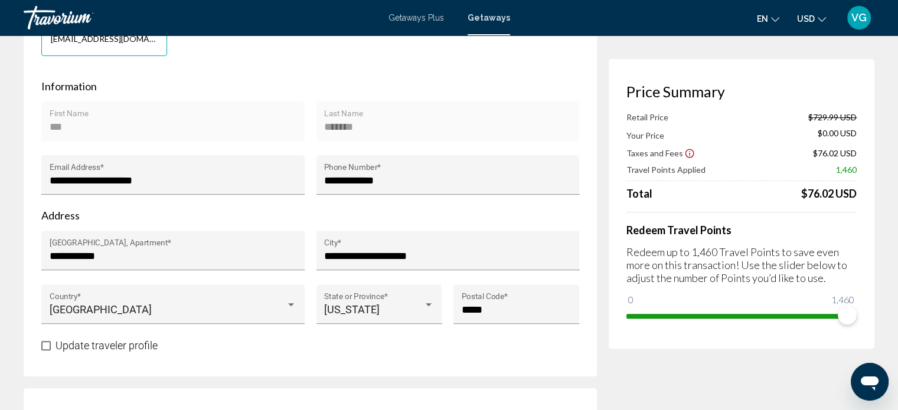
click at [686, 154] on icon "Show Taxes and Fees disclaimer" at bounding box center [690, 153] width 9 height 9
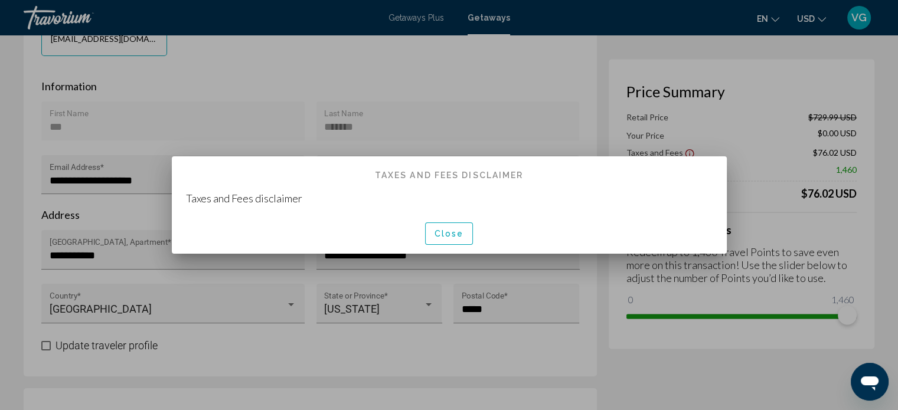
scroll to position [0, 0]
click at [444, 230] on span "Close" at bounding box center [450, 234] width 30 height 9
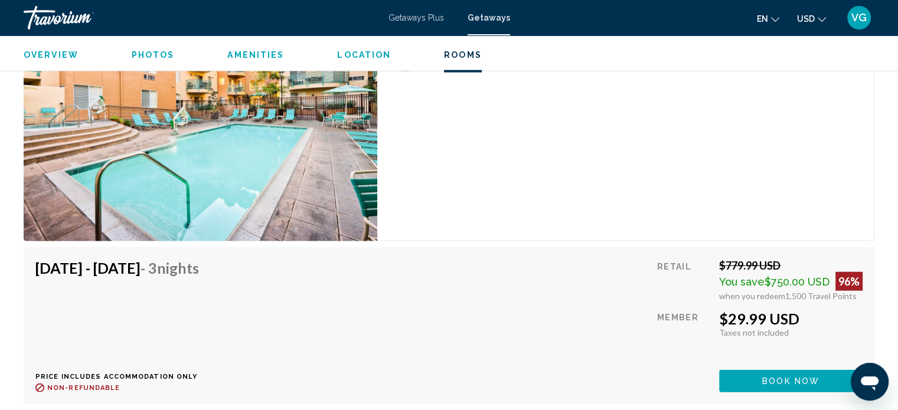
scroll to position [2932, 0]
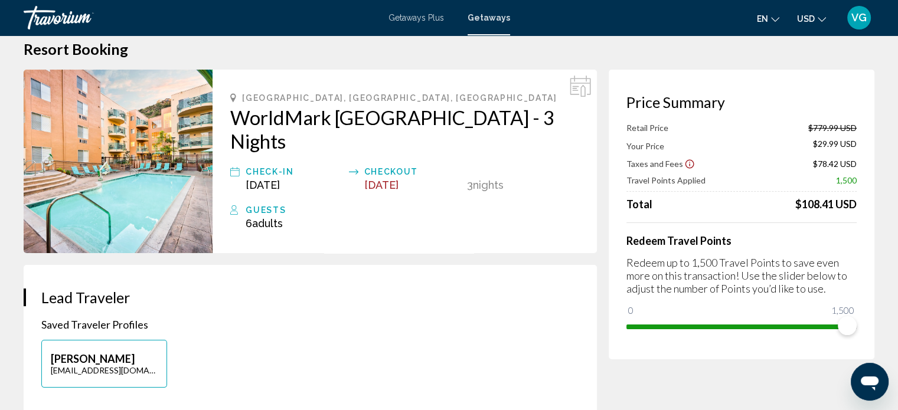
scroll to position [19, 0]
click at [432, 305] on h3 "Lead Traveler" at bounding box center [310, 298] width 538 height 18
